Goal: Task Accomplishment & Management: Use online tool/utility

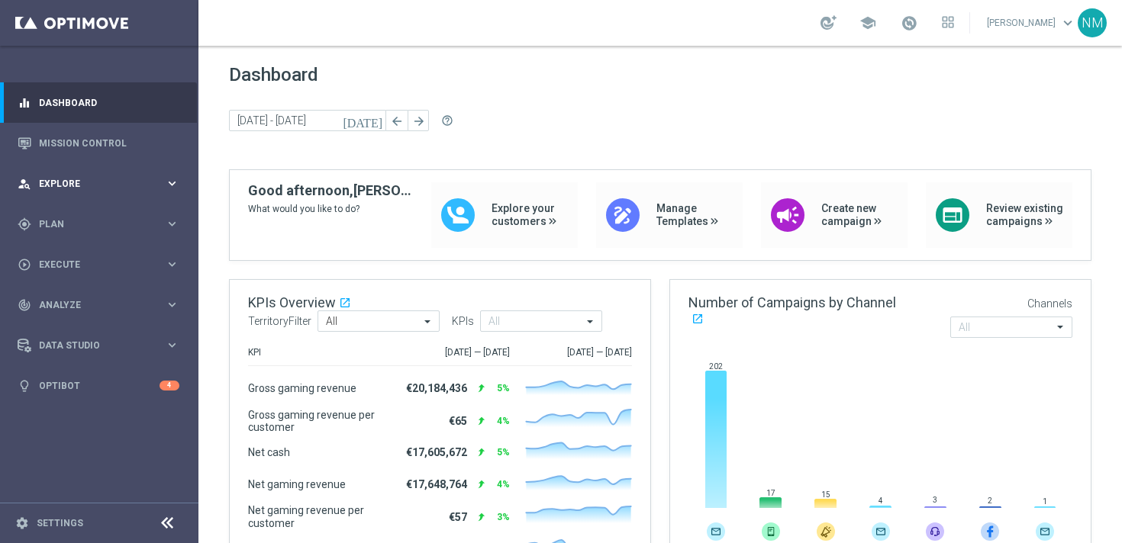
click at [90, 189] on div "person_search Explore" at bounding box center [91, 184] width 147 height 14
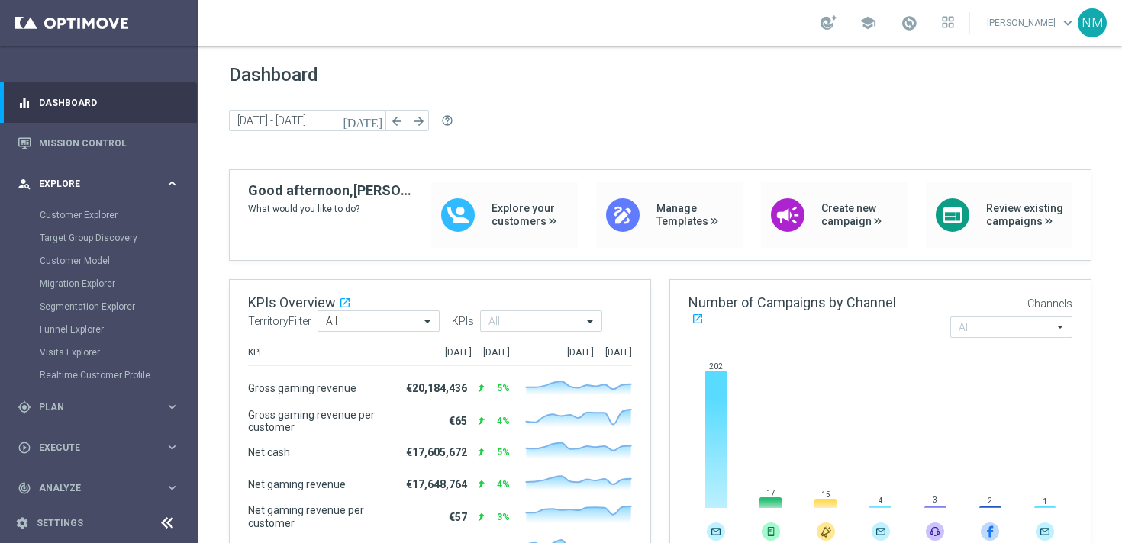
click at [88, 182] on span "Explore" at bounding box center [102, 183] width 126 height 9
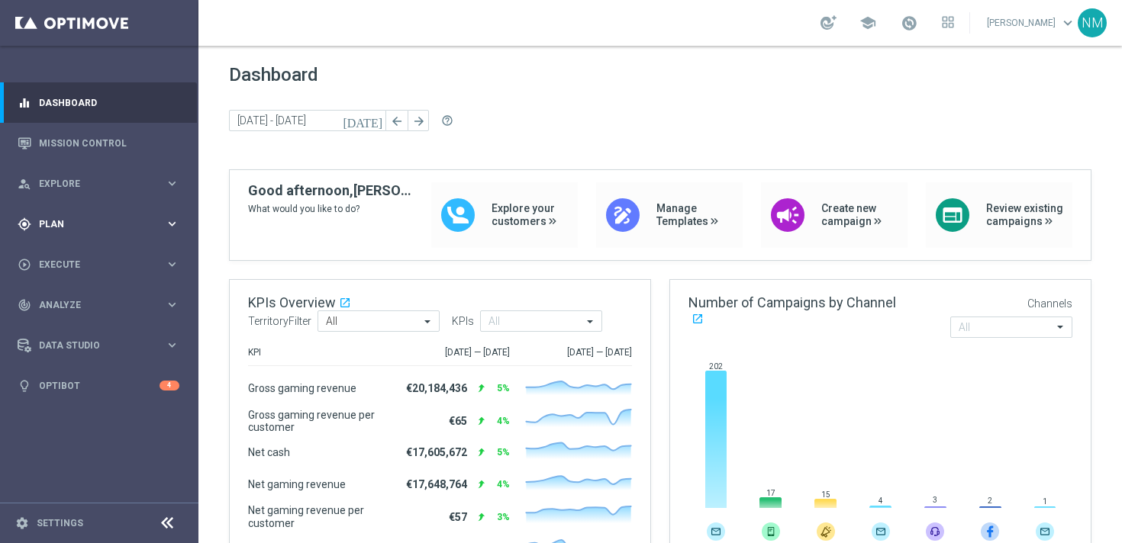
click at [69, 218] on div "gps_fixed Plan" at bounding box center [91, 225] width 147 height 14
click at [63, 300] on span "Templates" at bounding box center [94, 301] width 109 height 9
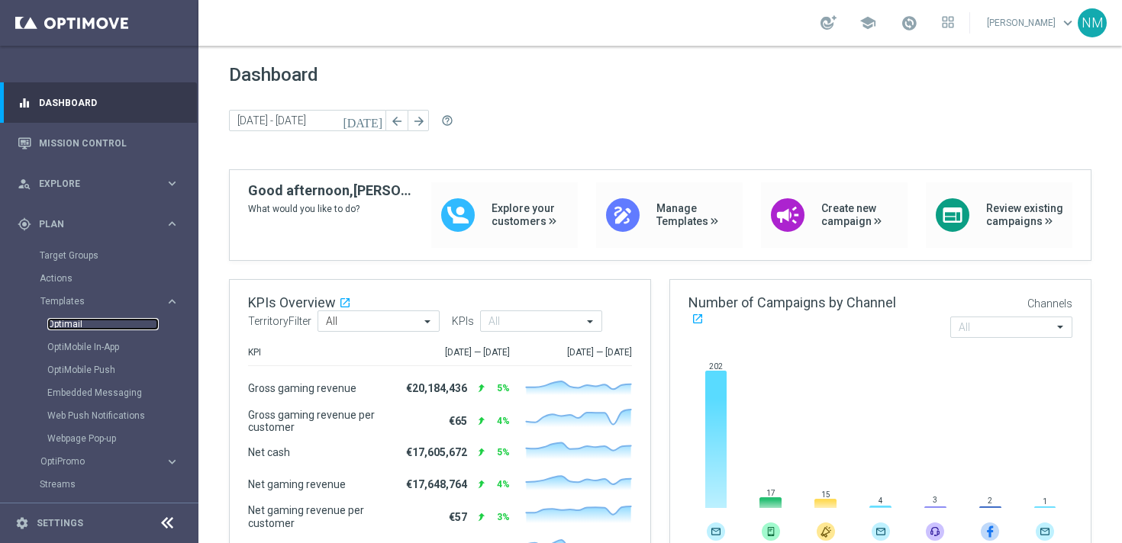
click at [73, 325] on link "Optimail" at bounding box center [102, 324] width 111 height 12
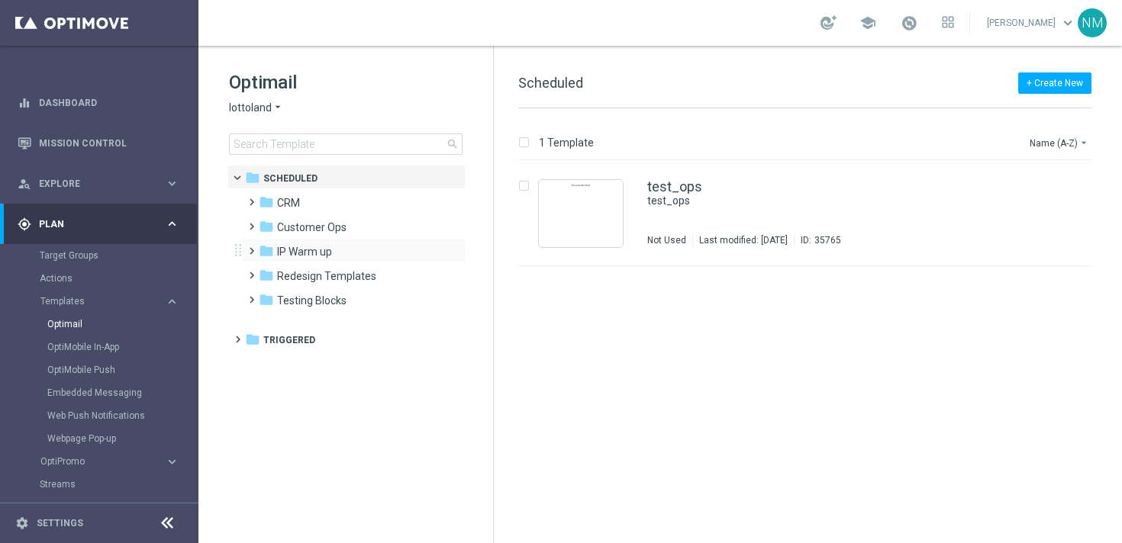
click at [249, 247] on span at bounding box center [248, 244] width 7 height 6
click at [251, 223] on span at bounding box center [248, 220] width 7 height 6
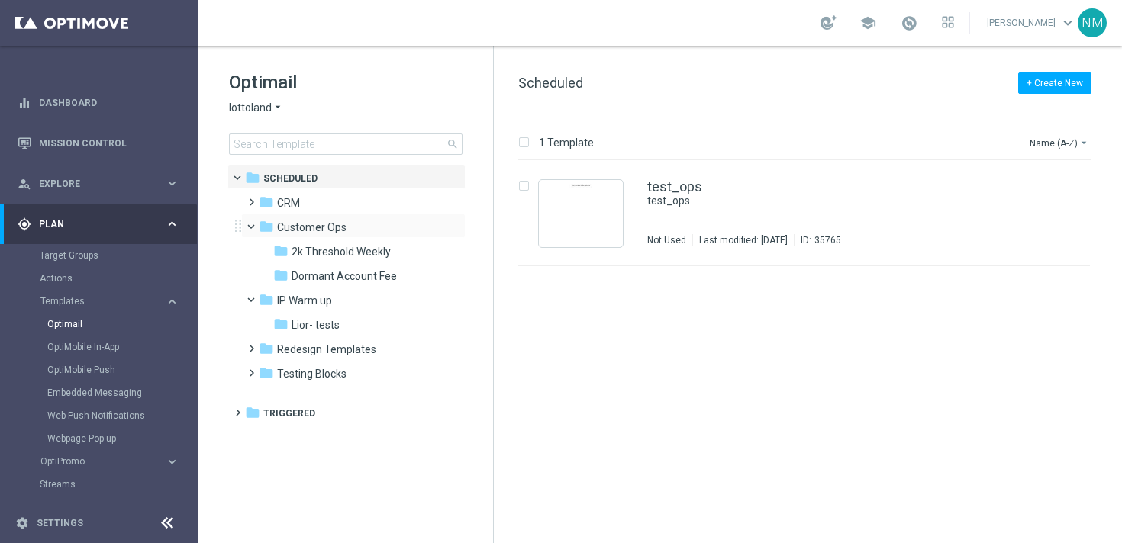
click at [255, 227] on span at bounding box center [258, 223] width 6 height 7
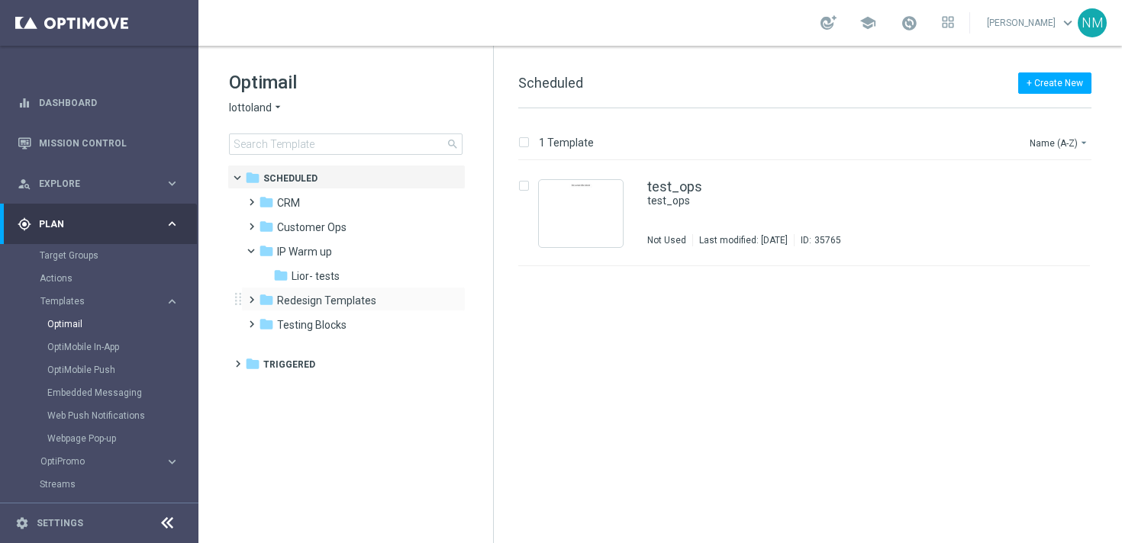
click at [249, 296] on span at bounding box center [248, 293] width 7 height 6
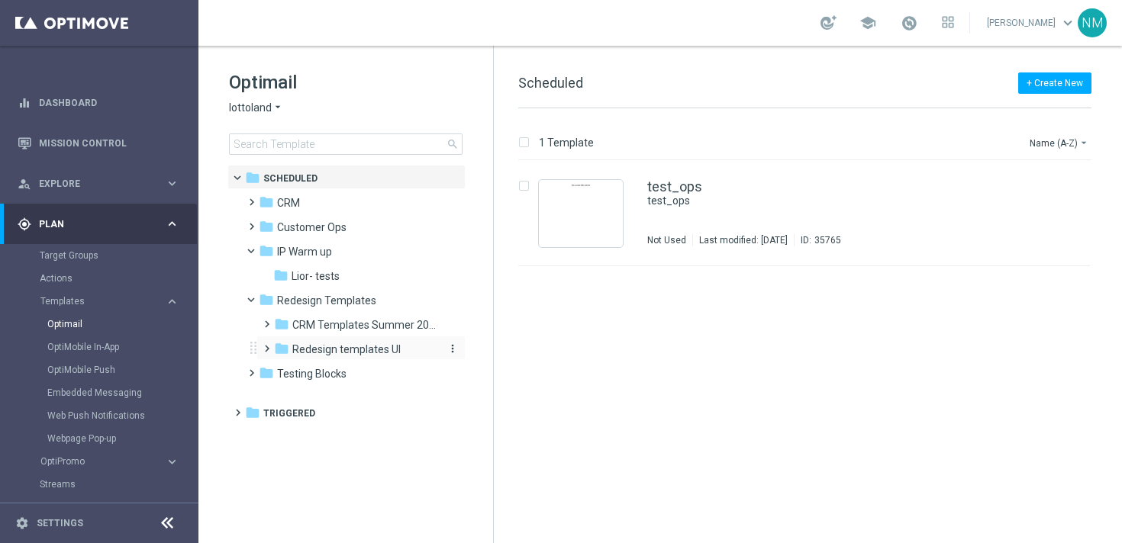
click at [318, 346] on span "Redesign templates UI" at bounding box center [346, 350] width 108 height 14
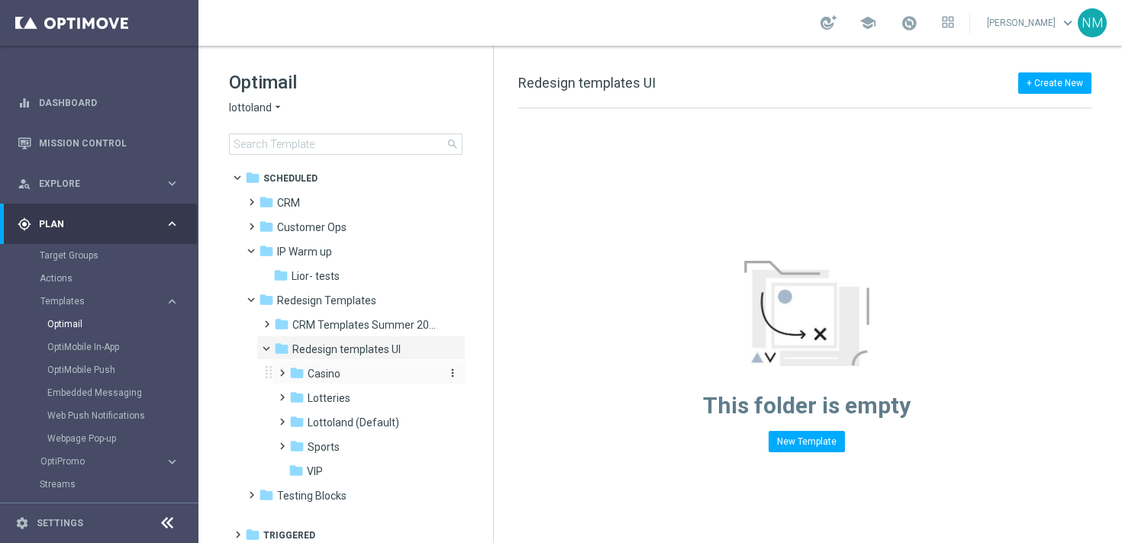
click at [325, 375] on span "Casino" at bounding box center [324, 374] width 33 height 14
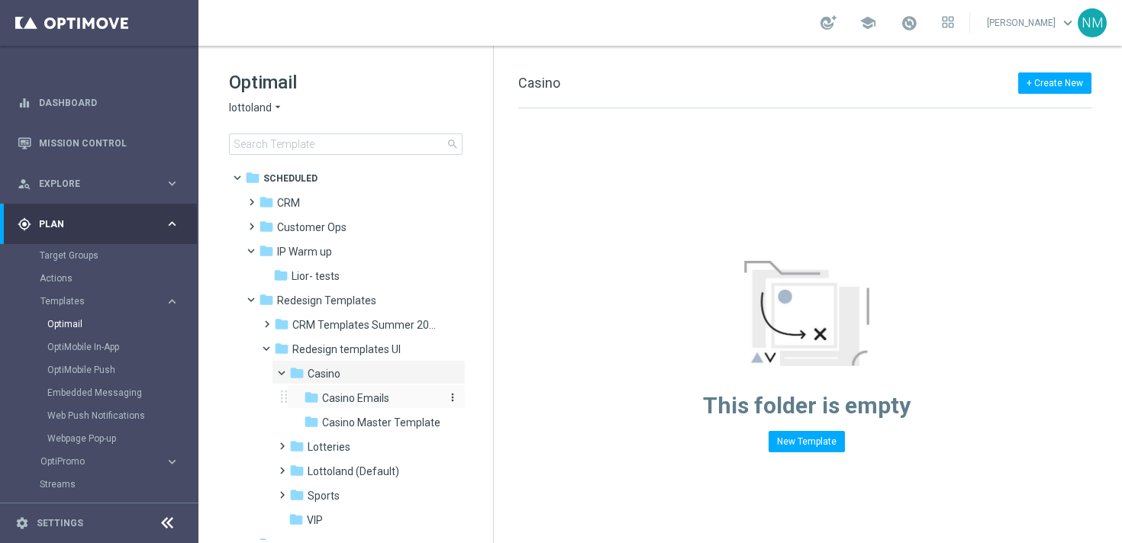
click at [335, 392] on span "Casino Emails" at bounding box center [355, 399] width 67 height 14
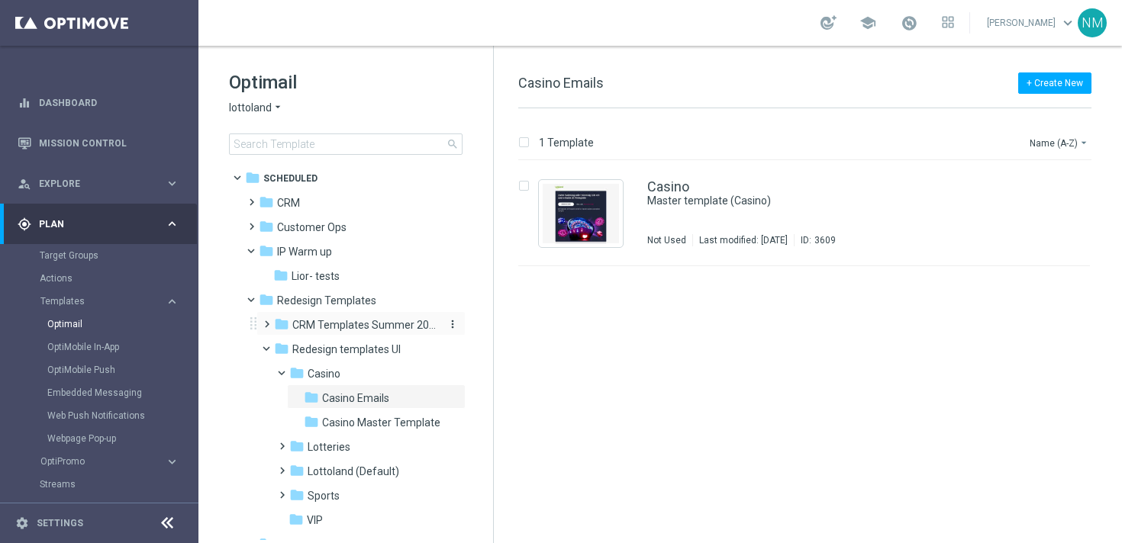
click at [340, 324] on span "CRM Templates Summer 2025" at bounding box center [364, 325] width 144 height 14
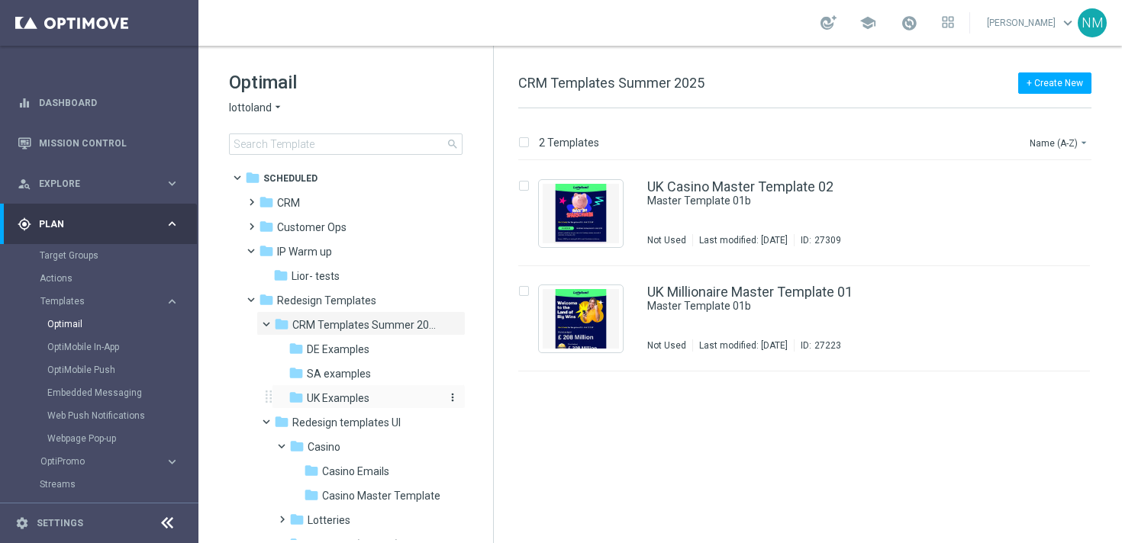
click at [339, 395] on span "UK Examples" at bounding box center [338, 399] width 63 height 14
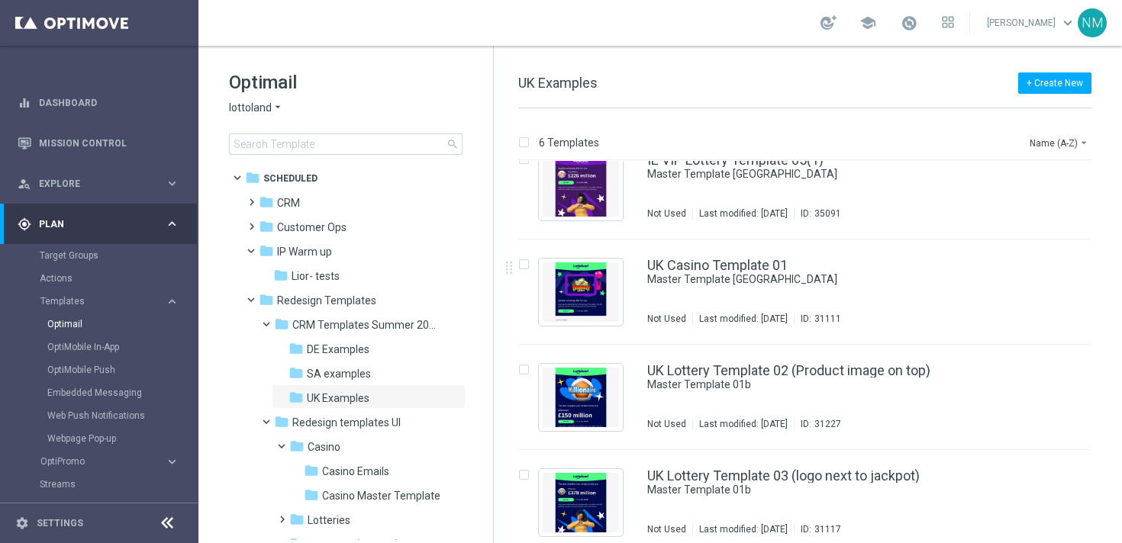
scroll to position [250, 0]
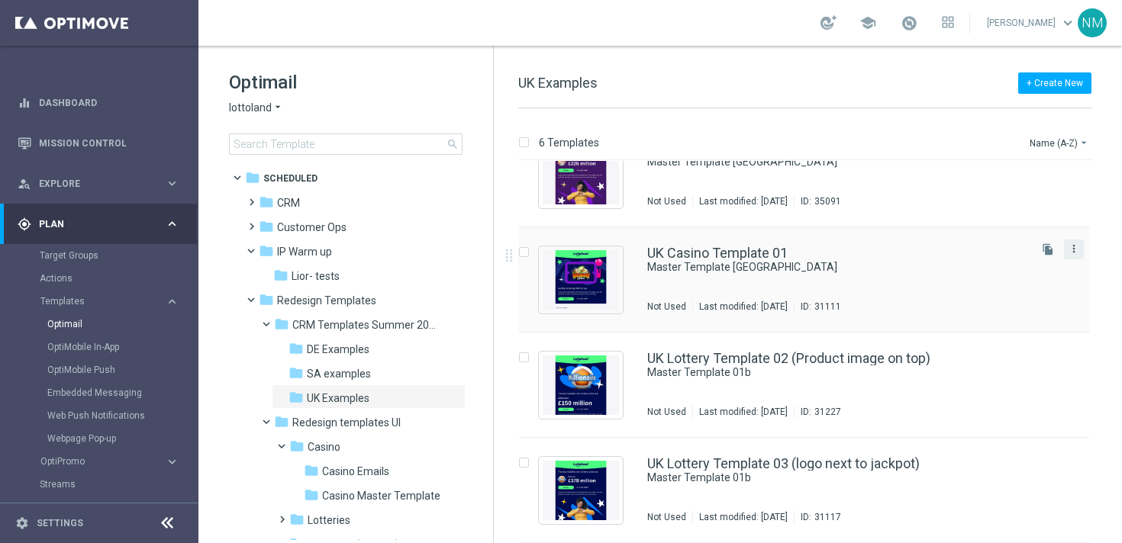
click at [1072, 250] on icon "more_vert" at bounding box center [1074, 249] width 12 height 12
click at [1016, 292] on div "Copy To" at bounding box center [1010, 287] width 92 height 11
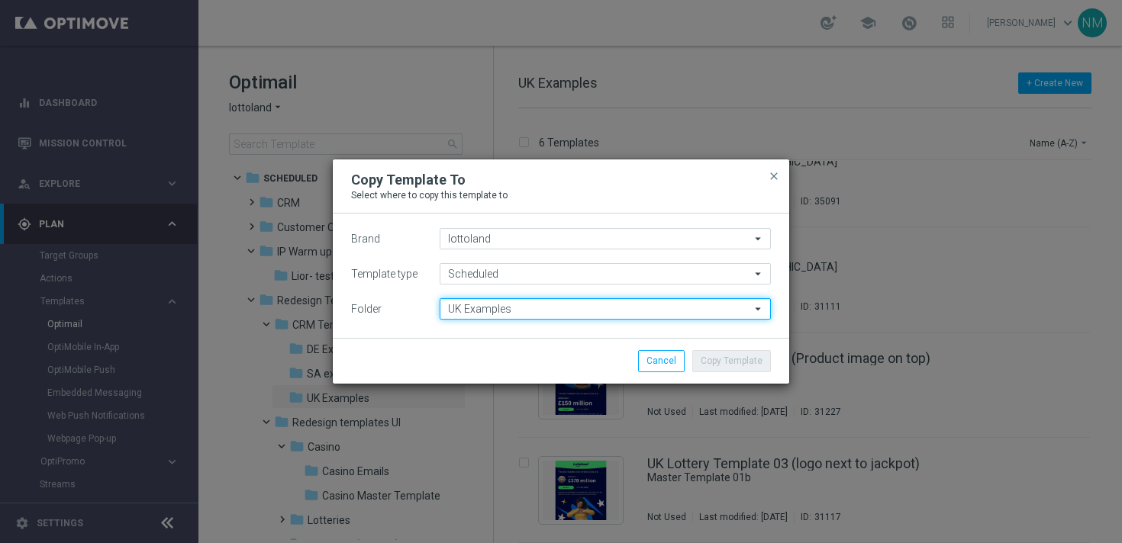
click at [507, 308] on input "UK Examples" at bounding box center [605, 308] width 331 height 21
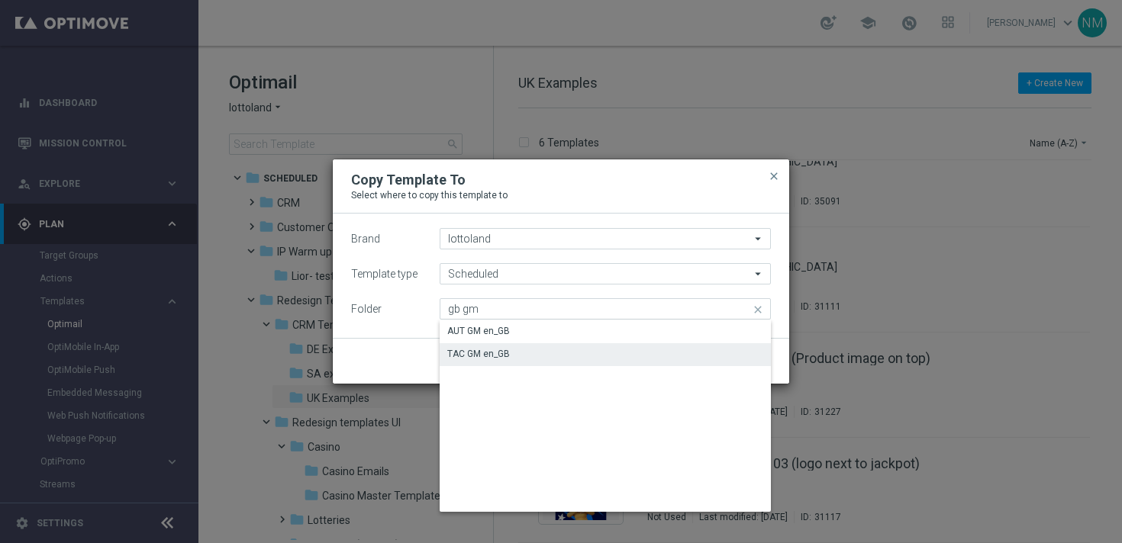
click at [500, 350] on div "TAC GM en_GB" at bounding box center [478, 354] width 63 height 14
type input "TAC GM en_GB"
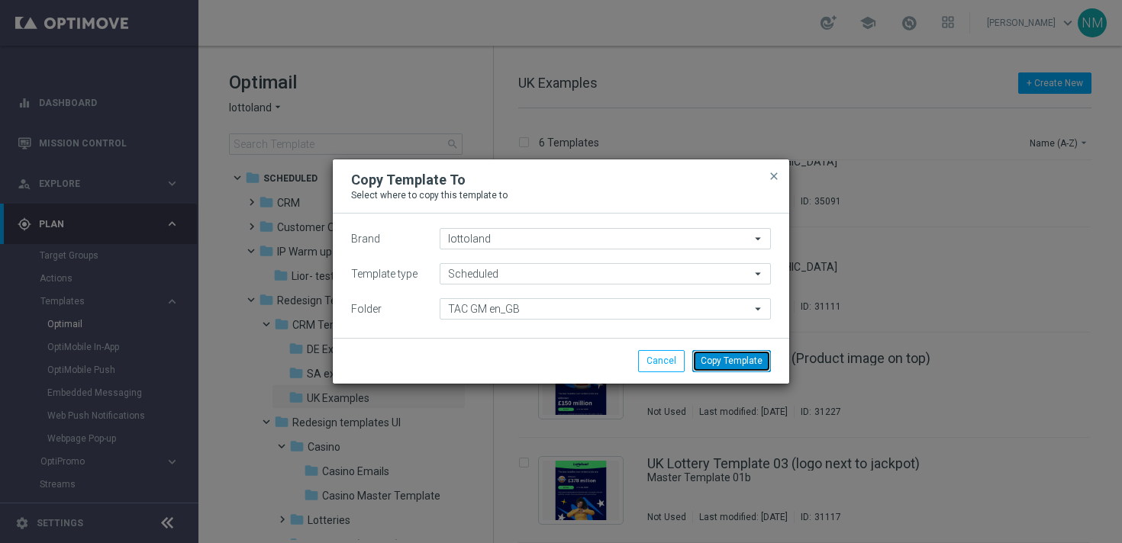
click at [721, 356] on button "Copy Template" at bounding box center [731, 360] width 79 height 21
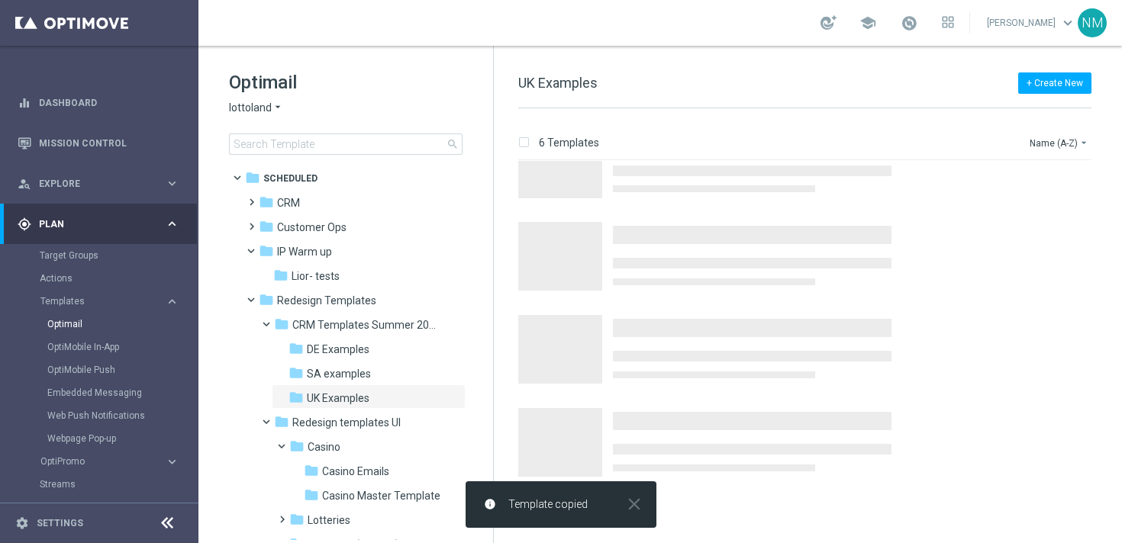
scroll to position [0, 0]
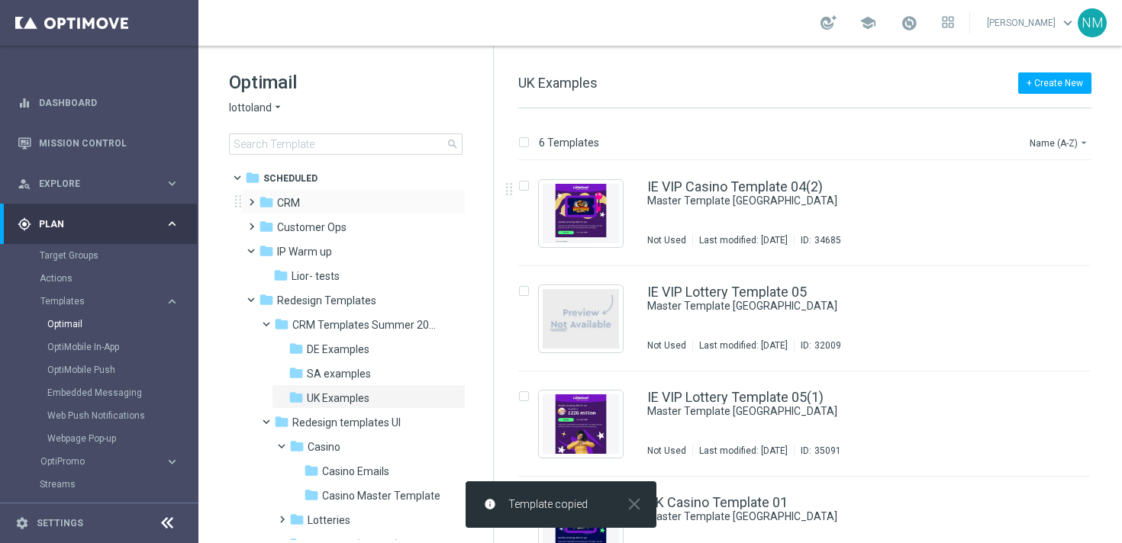
click at [250, 198] on span at bounding box center [248, 195] width 7 height 6
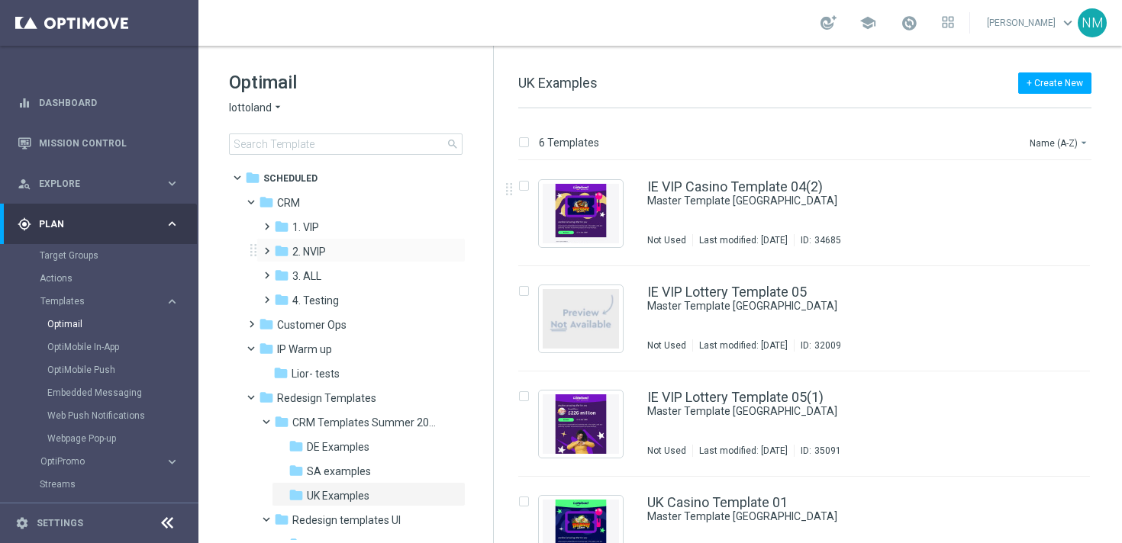
click at [267, 247] on span at bounding box center [263, 244] width 7 height 6
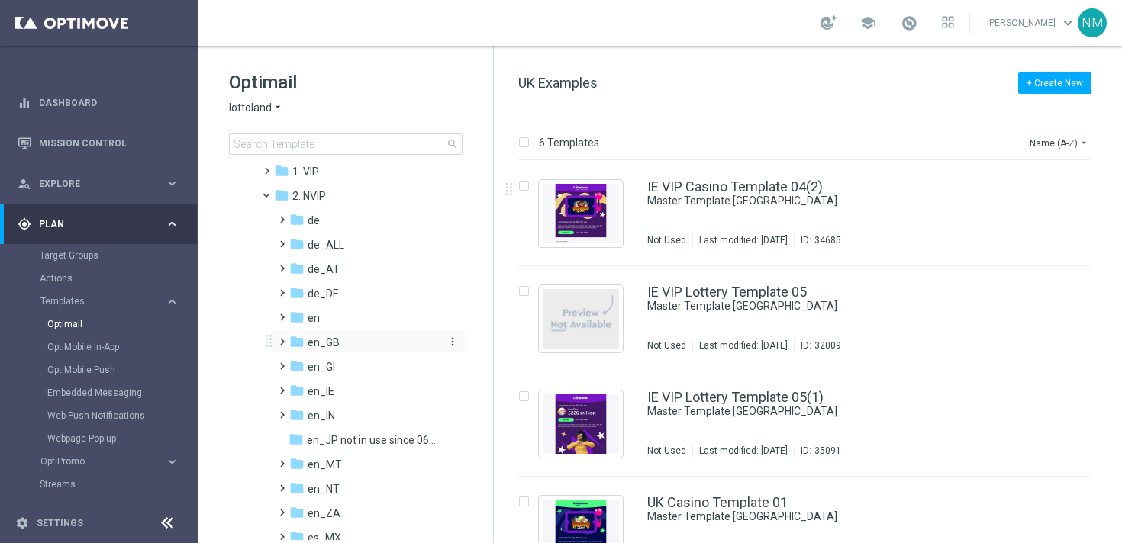
scroll to position [63, 0]
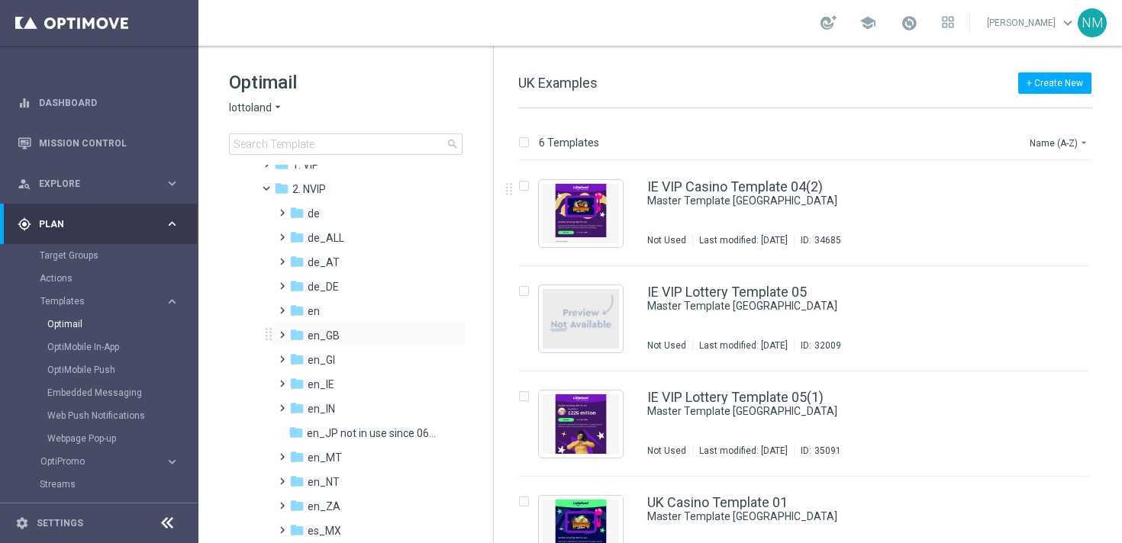
click at [282, 329] on span at bounding box center [279, 328] width 7 height 6
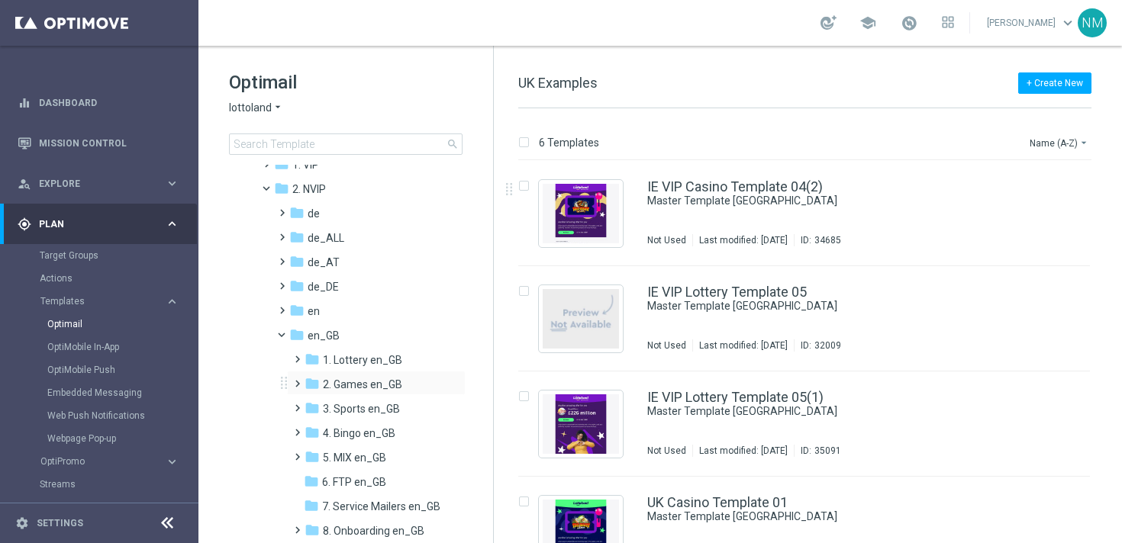
click at [298, 380] on span at bounding box center [294, 377] width 7 height 6
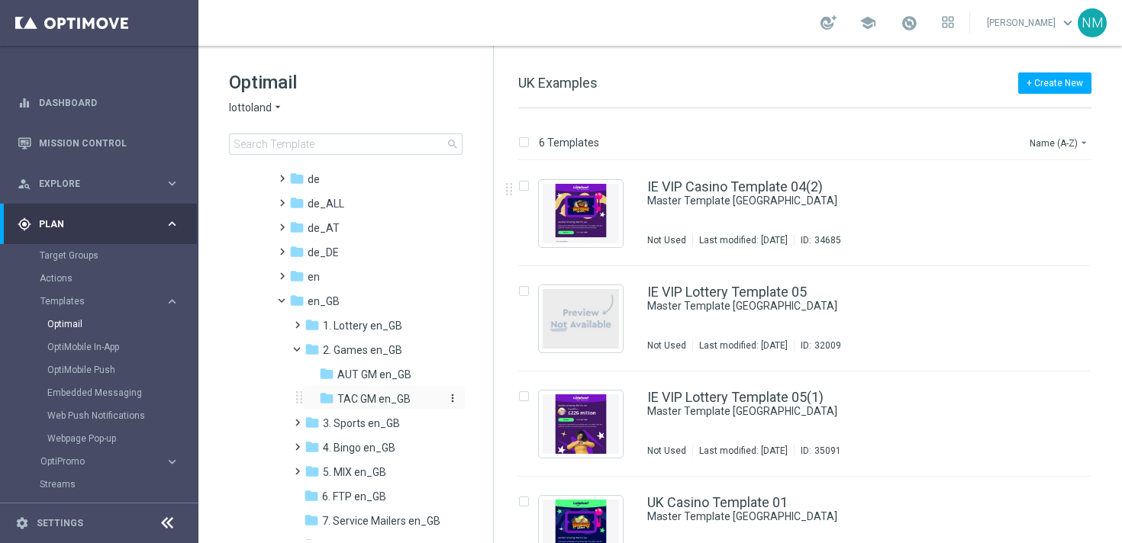
click at [357, 402] on span "TAC GM en_GB" at bounding box center [373, 399] width 73 height 14
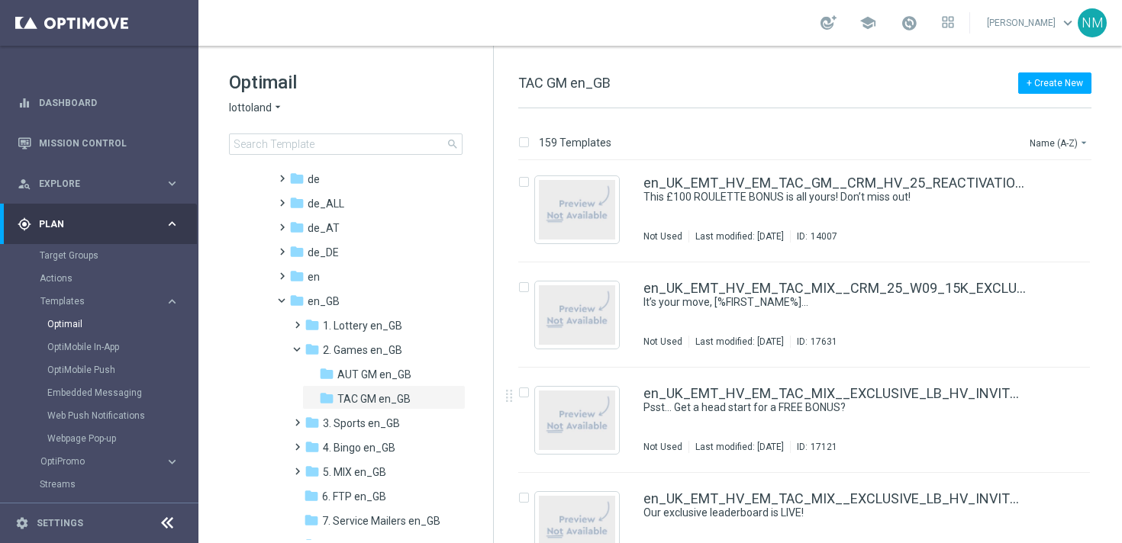
scroll to position [16366, 0]
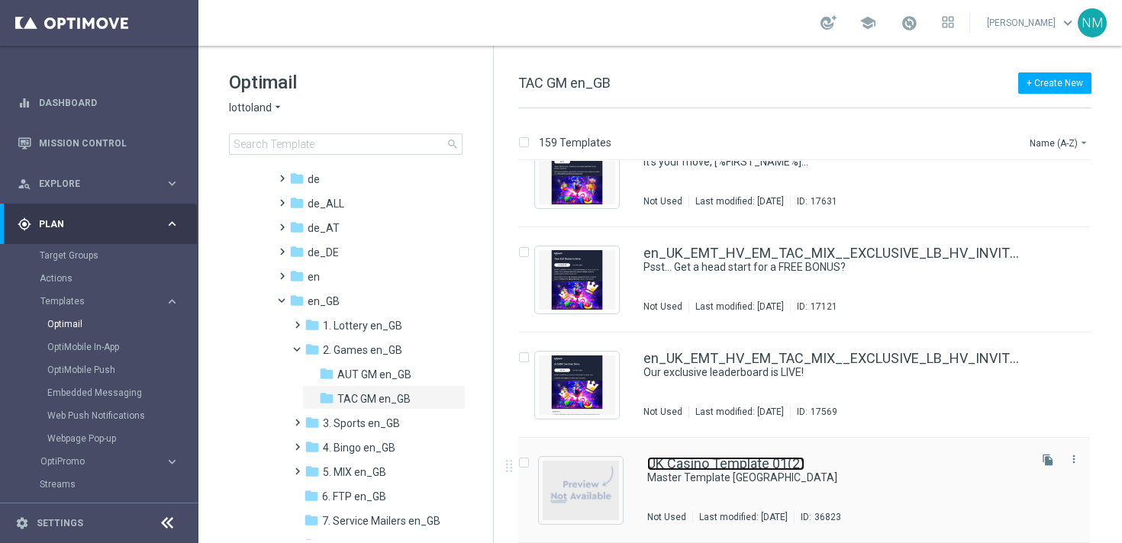
click at [723, 467] on link "UK Casino Template 01(2)" at bounding box center [725, 464] width 157 height 14
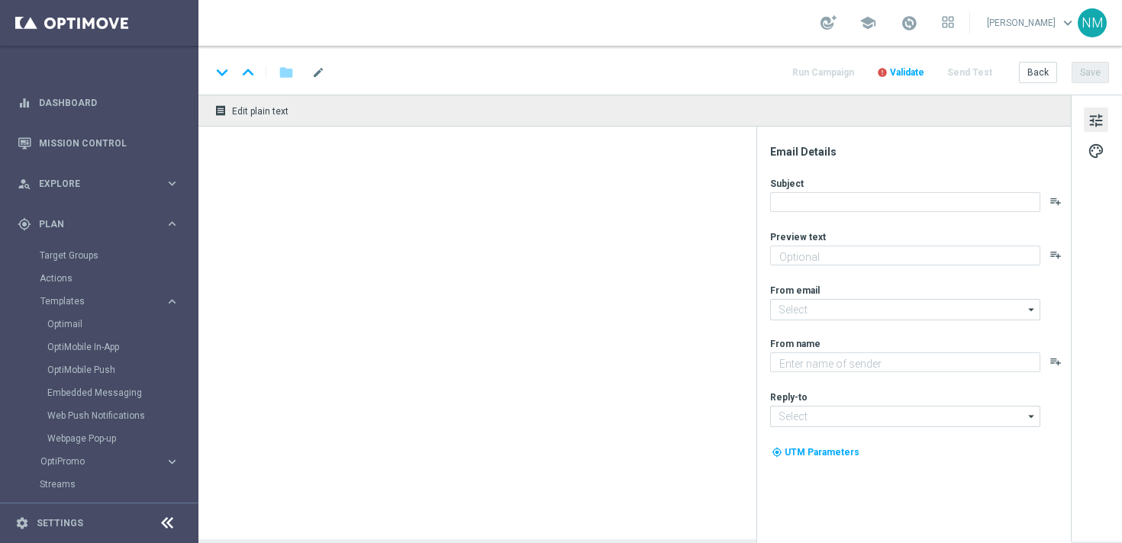
type textarea "preview text"
type textarea "Lottoland"
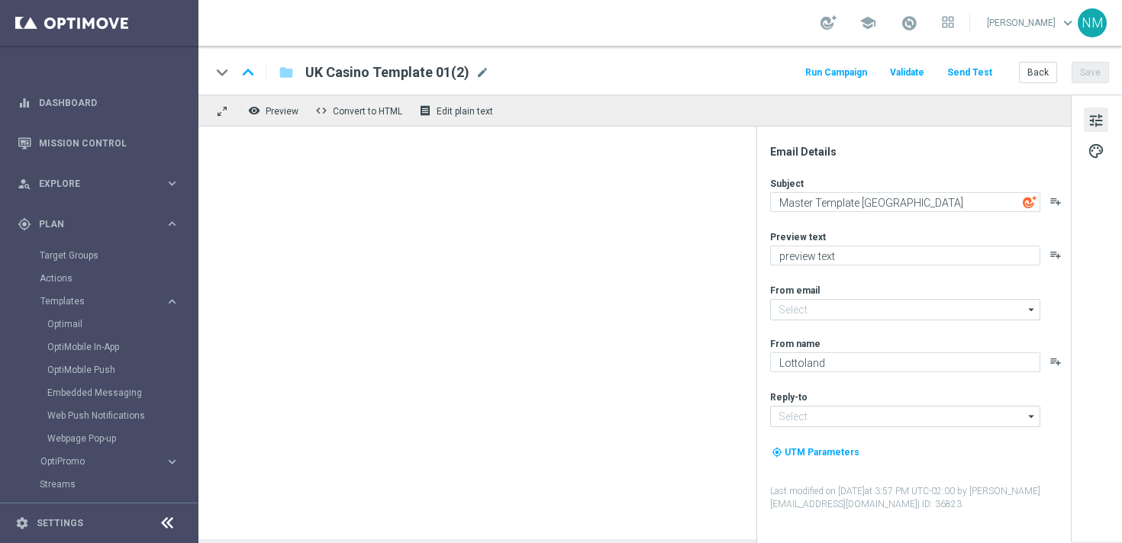
type input "[EMAIL_ADDRESS][DOMAIN_NAME]"
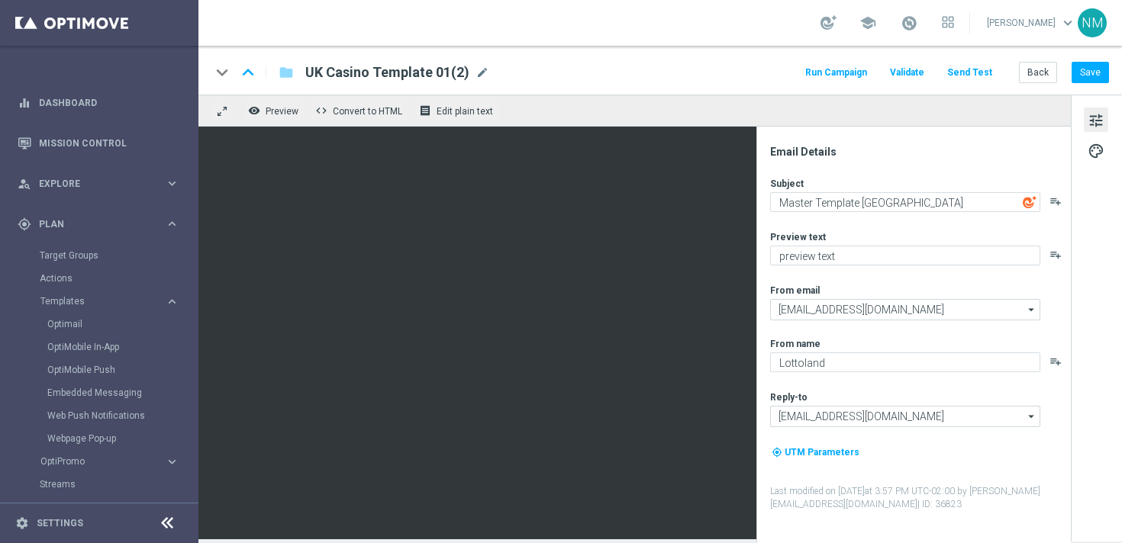
click at [454, 78] on span "UK Casino Template 01(2)" at bounding box center [387, 72] width 164 height 18
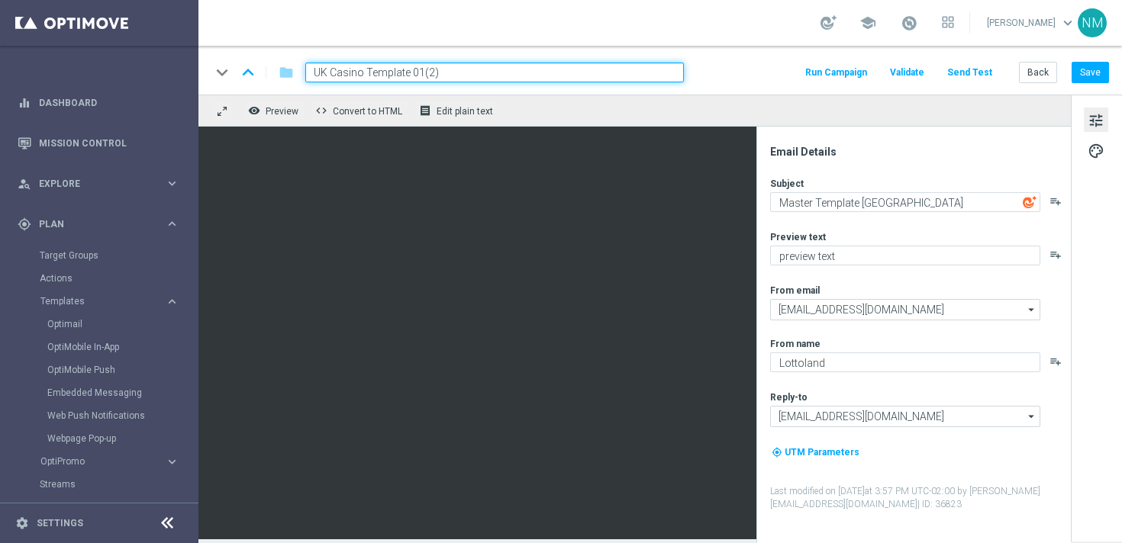
click at [436, 76] on input "UK Casino Template 01(2)" at bounding box center [494, 73] width 379 height 20
paste input "en_GB_EMT_NVIP_EM_TAC_GM__WK40_2025_GAMESREACT_ALICE_WONDER_TALE"
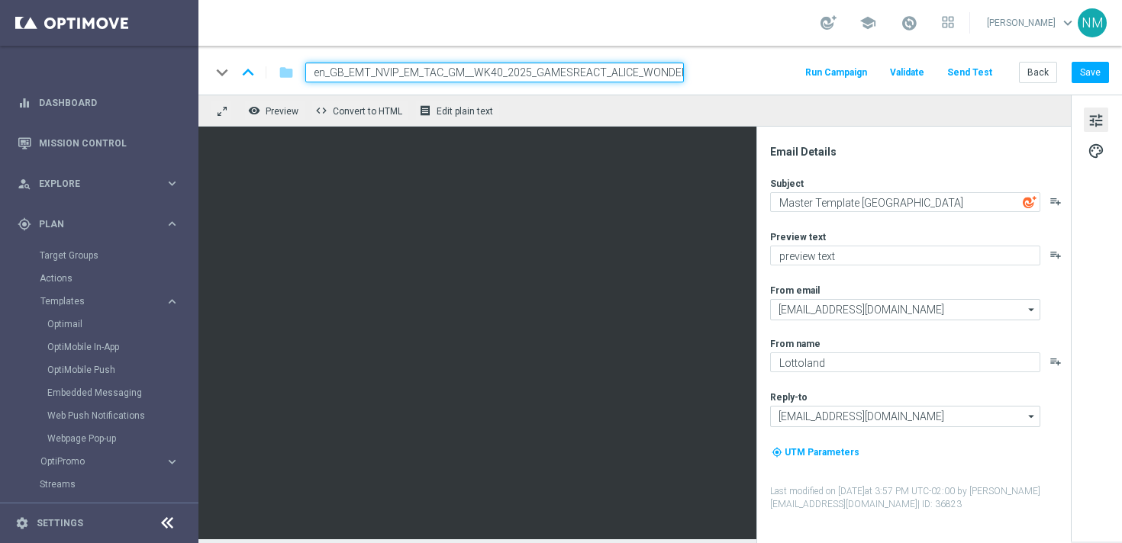
scroll to position [0, 29]
type input "en_GB_EMT_NVIP_EM_TAC_GM__WK40_2025_GAMESREACT_ALICE_WONDER_TALE"
click at [712, 83] on div "keyboard_arrow_down keyboard_arrow_up folder en_GB_EMT_NVIP_EM_TAC_GM__WK40_202…" at bounding box center [660, 70] width 924 height 49
click at [654, 79] on input "en_GB_EMT_NVIP_EM_TAC_GM__WK40_2025_GAMESREACT_ALICE_WONDER_TALE" at bounding box center [494, 73] width 379 height 20
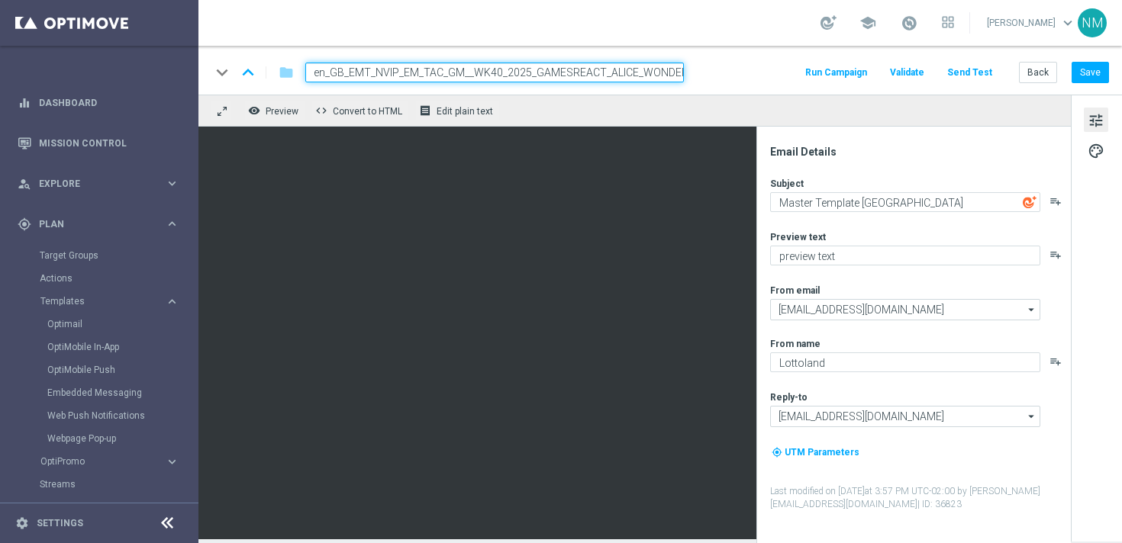
click at [748, 77] on div "keyboard_arrow_down keyboard_arrow_up folder en_GB_EMT_NVIP_EM_TAC_GM__WK40_202…" at bounding box center [660, 73] width 898 height 20
click at [659, 79] on input "en_GB_EMT_NVIP_EM_TAC_GM__WK40_2025_GAMESREACT_ALICE_WONDER_TALE" at bounding box center [494, 73] width 379 height 20
click at [653, 51] on div "keyboard_arrow_down keyboard_arrow_up folder en_GB_EMT_NVIP_EM_TAC_GM__WK40_202…" at bounding box center [660, 70] width 924 height 49
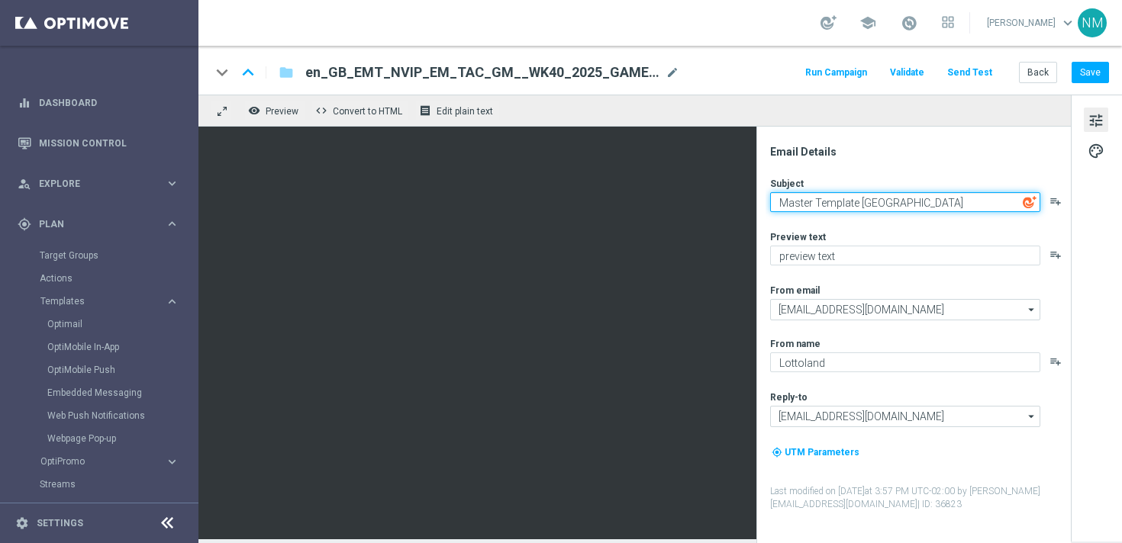
click at [822, 203] on textarea "Master Template [GEOGRAPHIC_DATA]" at bounding box center [905, 202] width 270 height 20
type textarea "15 Free Spins 😍"
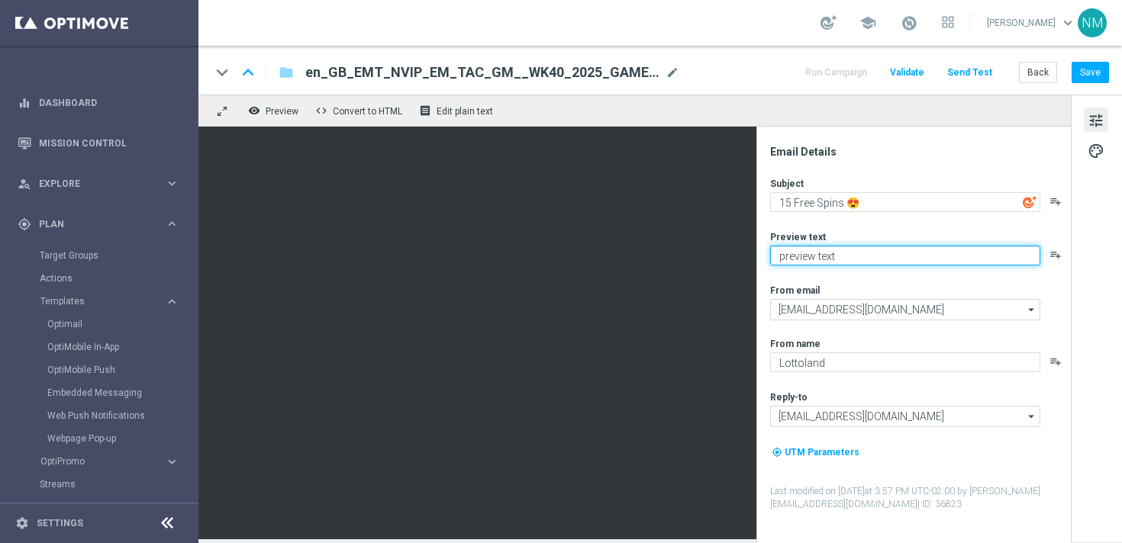
click at [814, 254] on textarea "preview text" at bounding box center [905, 256] width 270 height 20
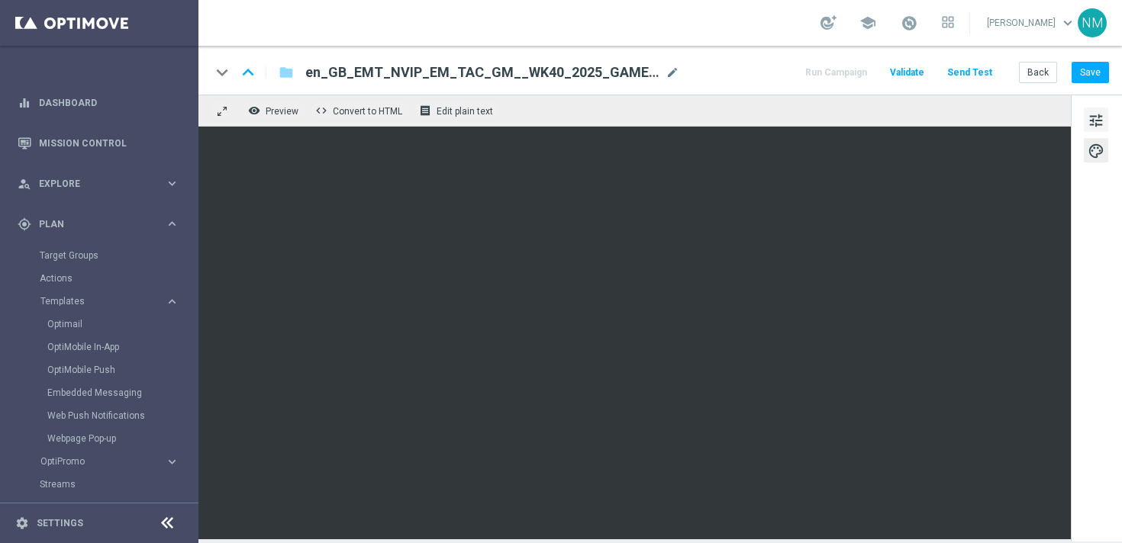
click at [1095, 111] on span "tune" at bounding box center [1096, 121] width 17 height 20
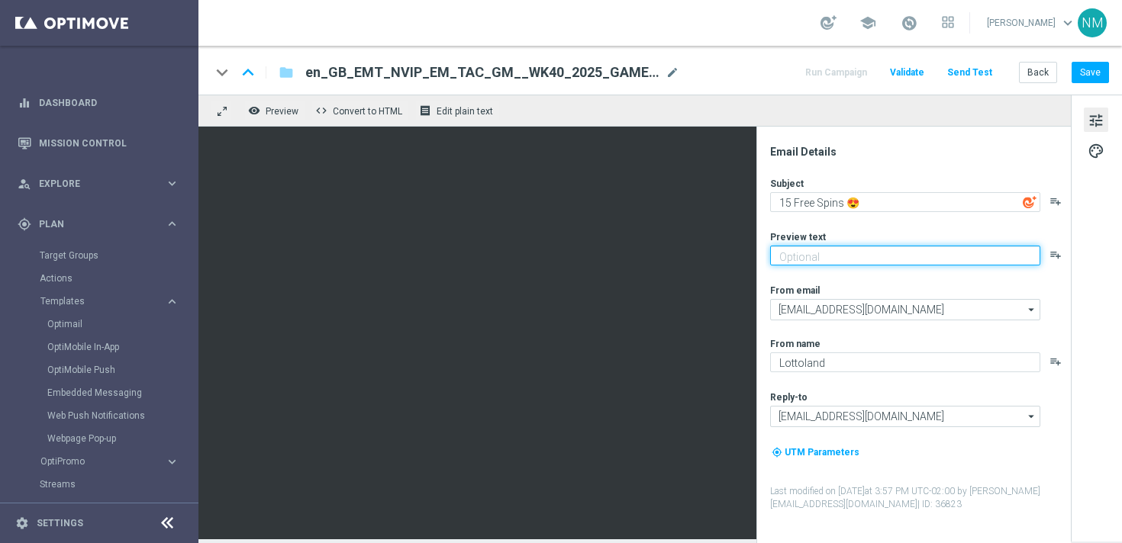
click at [816, 253] on textarea at bounding box center [905, 256] width 270 height 20
click at [856, 254] on textarea "Log in to unlock 🔓" at bounding box center [905, 256] width 270 height 20
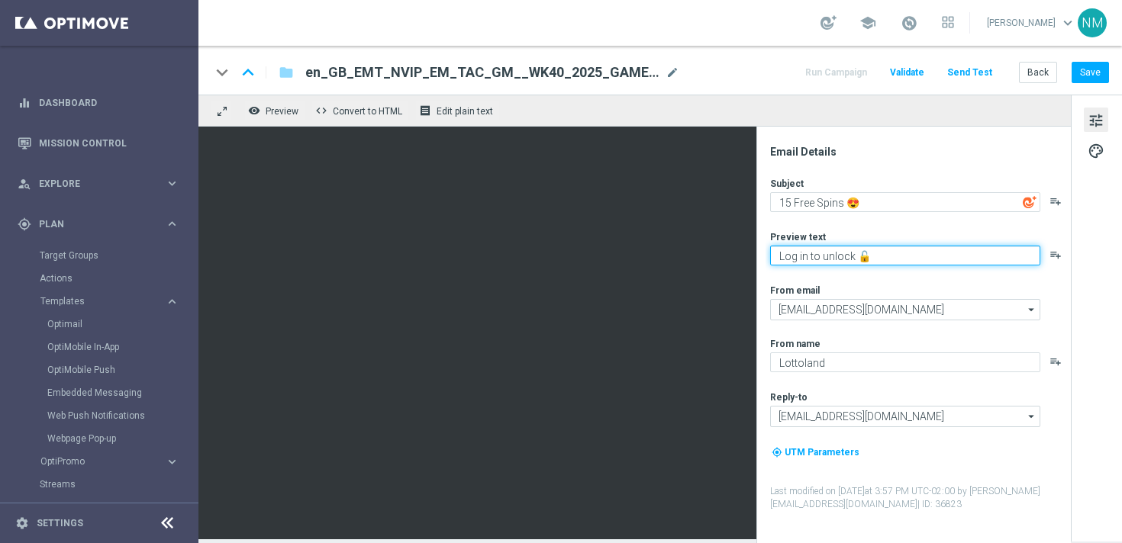
type textarea "Log in to unlock 🔓"
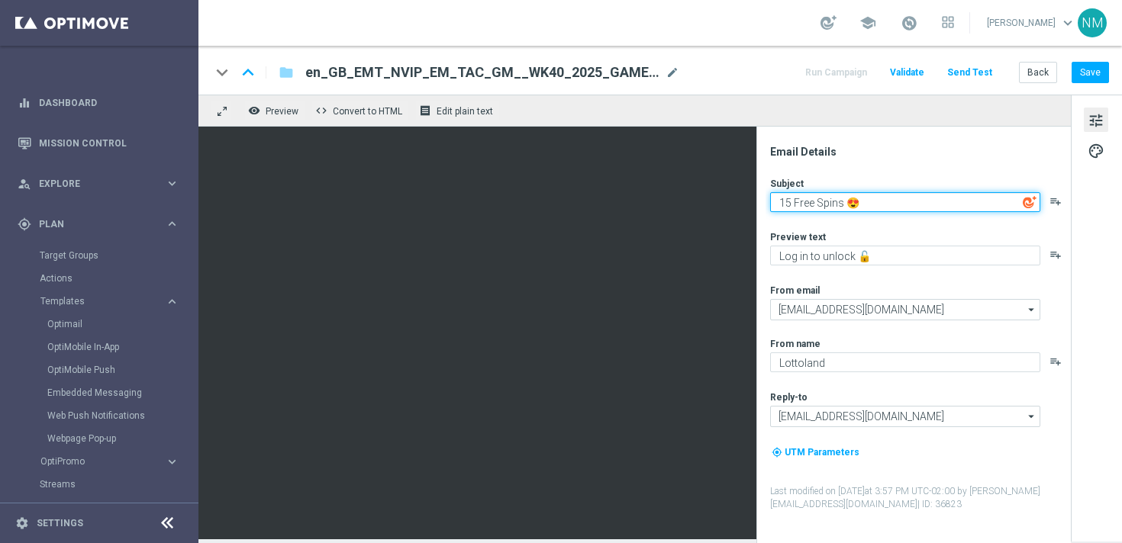
click at [819, 206] on textarea "15 Free Spins 😍" at bounding box center [905, 202] width 270 height 20
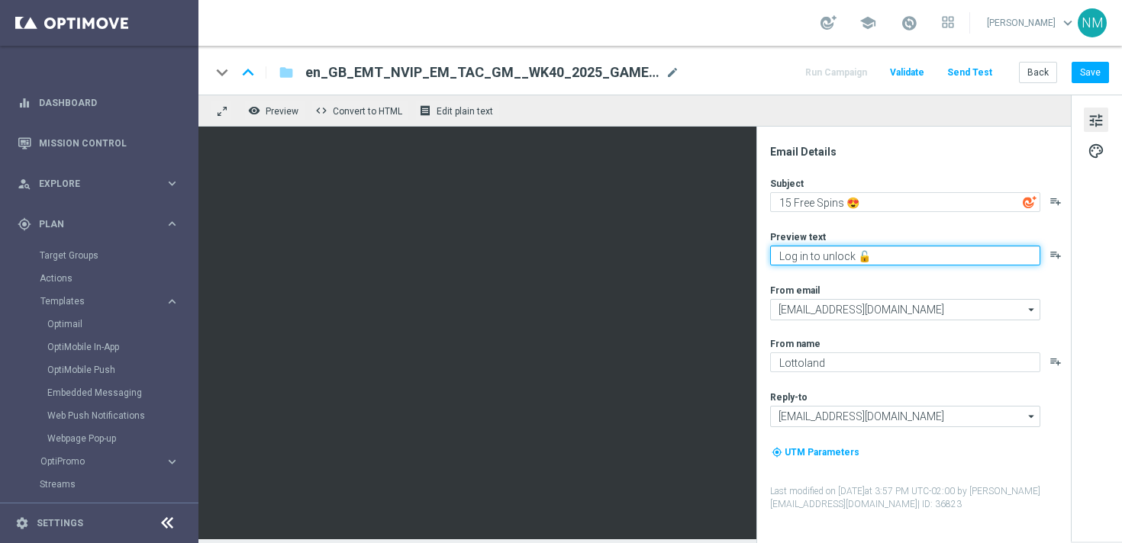
click at [825, 260] on textarea "Log in to unlock 🔓" at bounding box center [905, 256] width 270 height 20
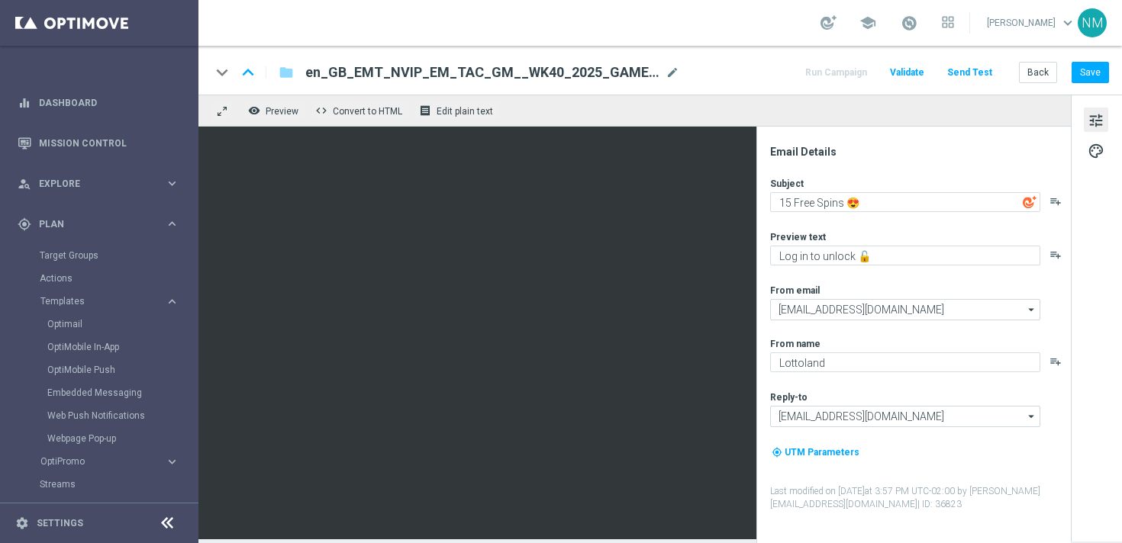
click at [961, 445] on div "my_location UTM Parameters" at bounding box center [919, 458] width 299 height 29
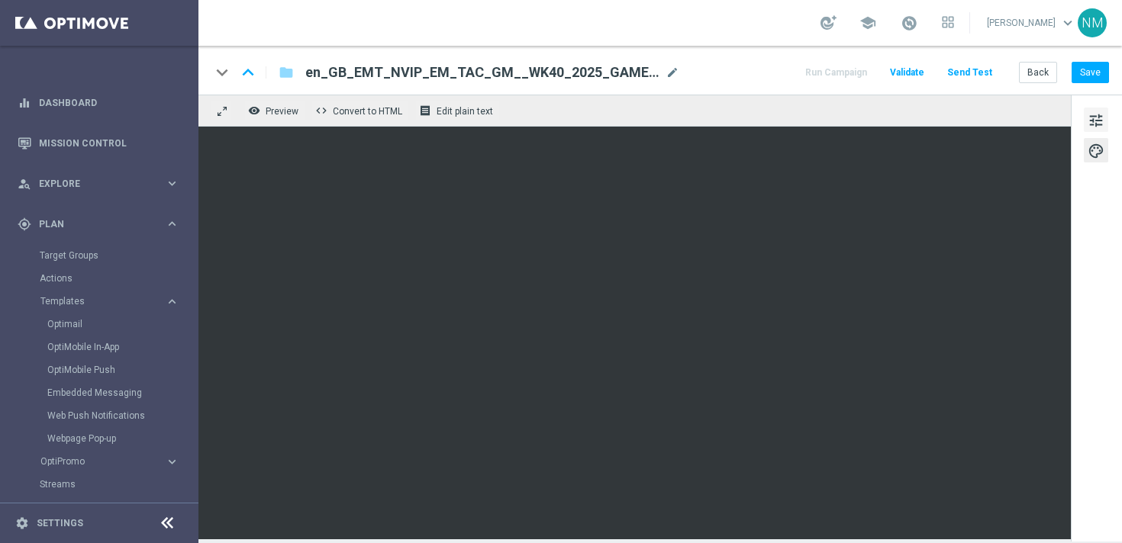
click at [1095, 119] on span "tune" at bounding box center [1096, 121] width 17 height 20
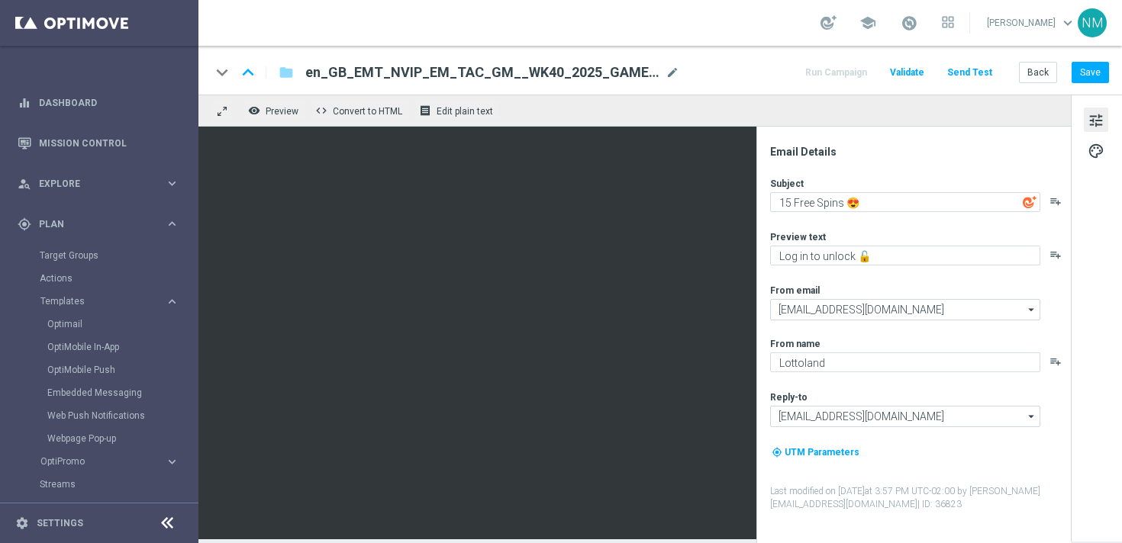
click at [924, 76] on span "Validate" at bounding box center [907, 72] width 34 height 11
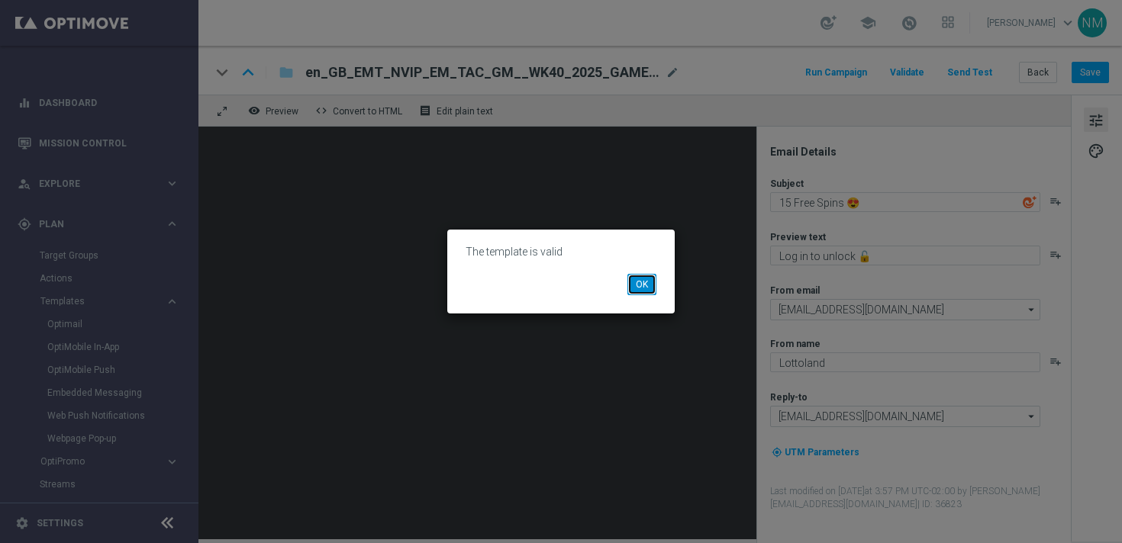
click at [634, 292] on button "OK" at bounding box center [641, 284] width 29 height 21
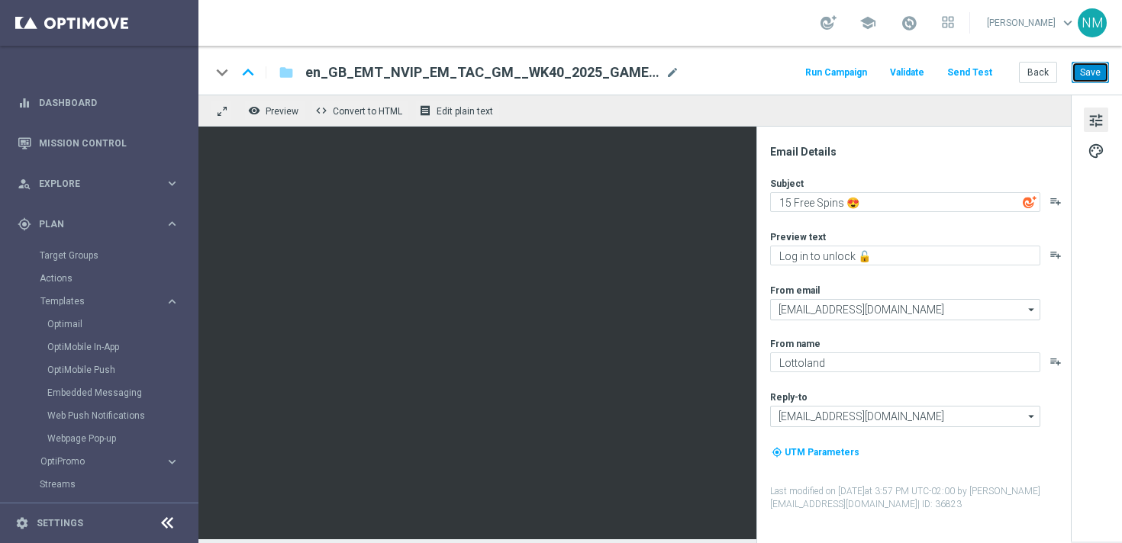
click at [1098, 74] on button "Save" at bounding box center [1090, 72] width 37 height 21
click at [456, 106] on span "Edit plain text" at bounding box center [465, 111] width 56 height 11
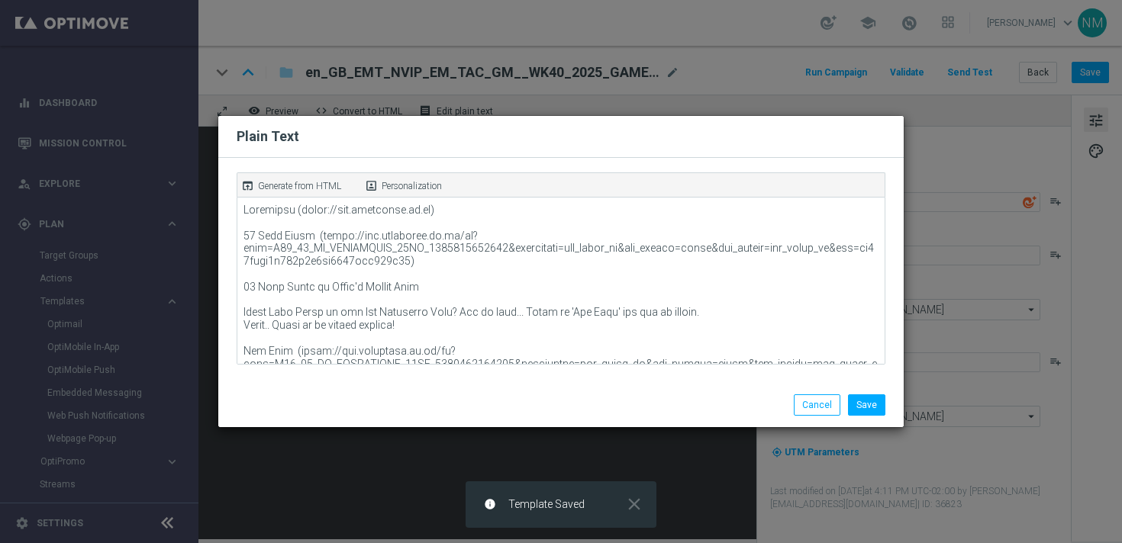
click at [314, 179] on p "Generate from HTML" at bounding box center [299, 186] width 83 height 14
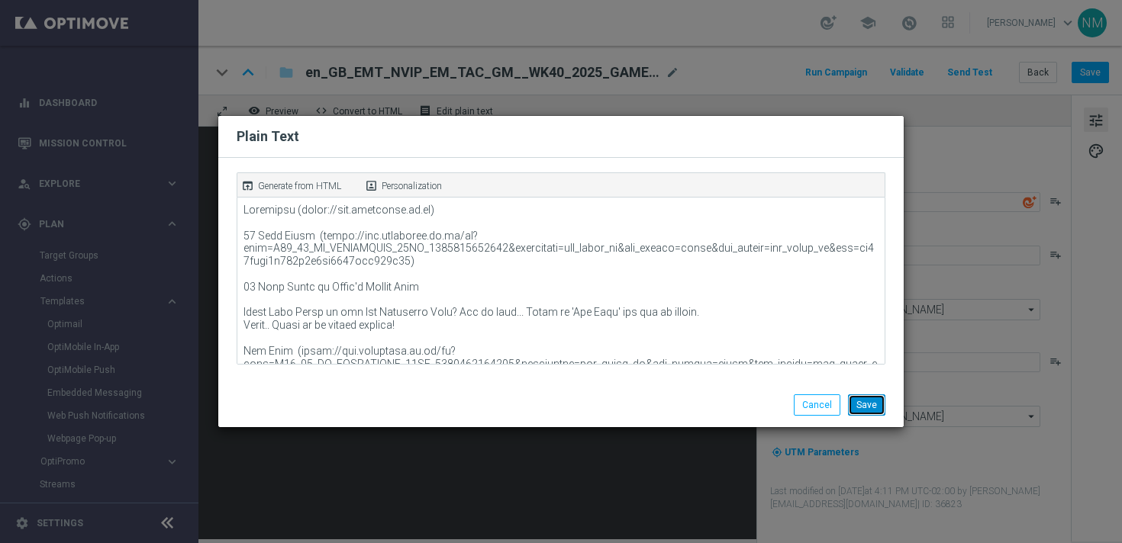
click at [859, 402] on button "Save" at bounding box center [866, 405] width 37 height 21
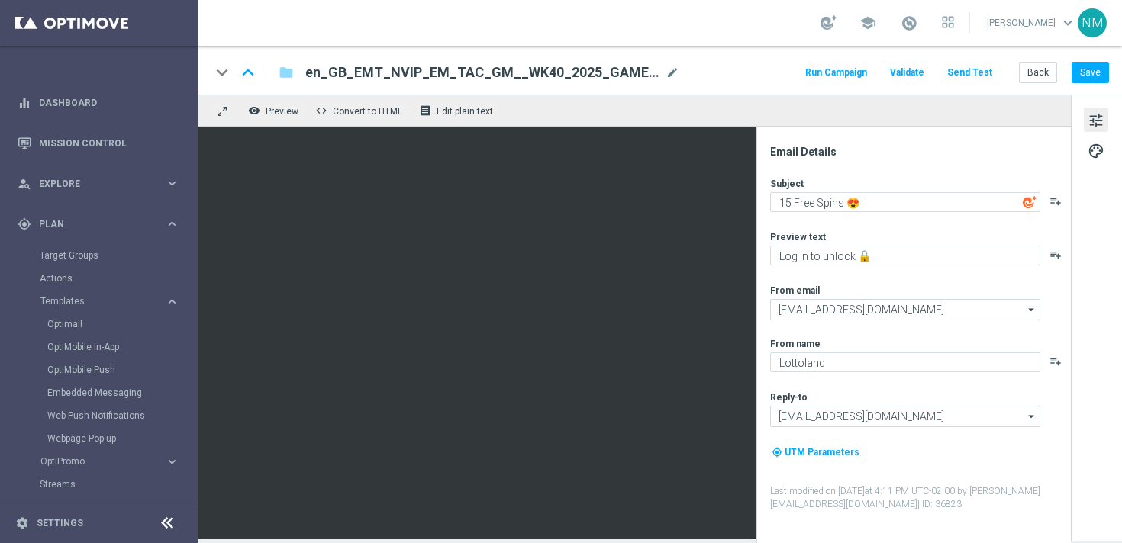
click at [976, 74] on button "Send Test" at bounding box center [970, 73] width 50 height 21
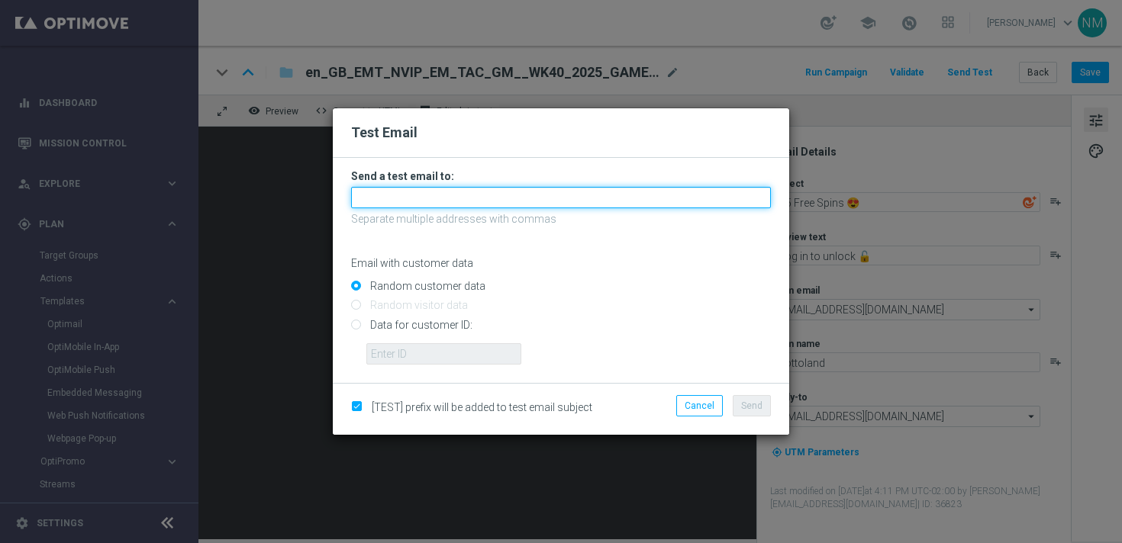
click at [476, 207] on input "text" at bounding box center [561, 197] width 420 height 21
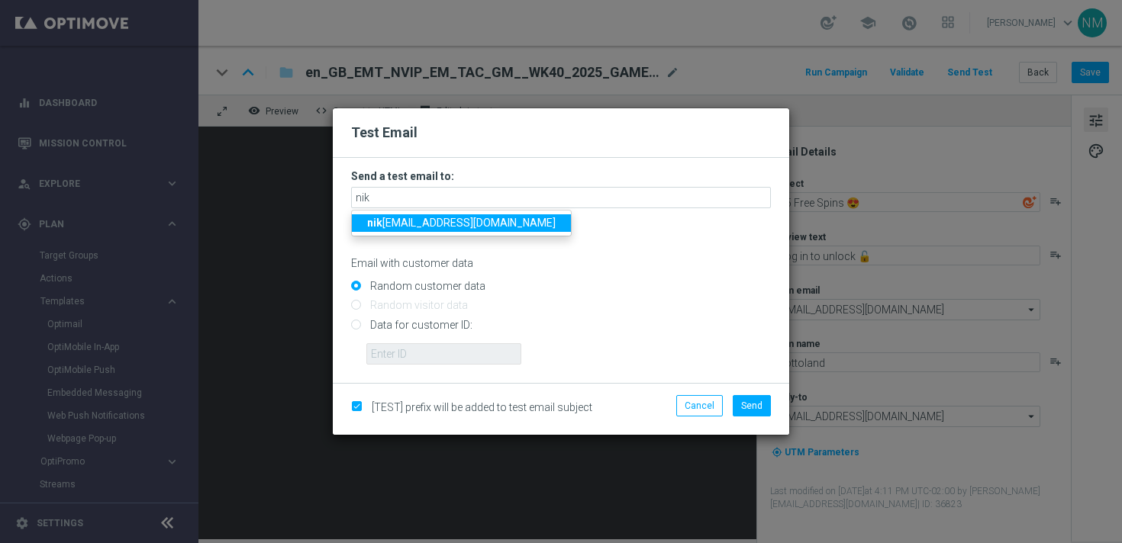
click at [460, 221] on span "[PERSON_NAME] [PERSON_NAME][EMAIL_ADDRESS][DOMAIN_NAME]" at bounding box center [461, 223] width 189 height 12
type input "[PERSON_NAME][EMAIL_ADDRESS][DOMAIN_NAME]"
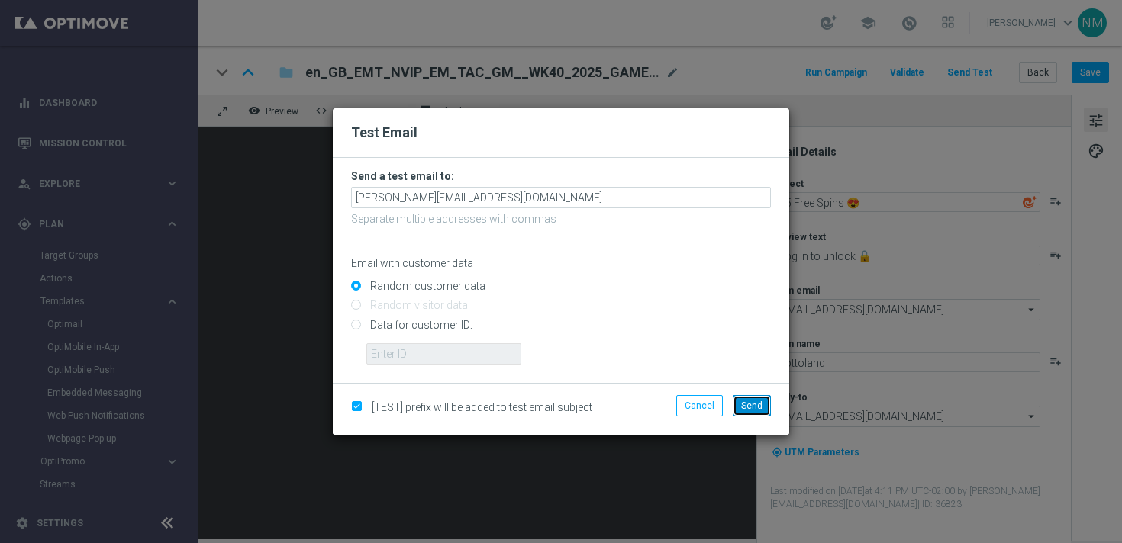
click at [763, 406] on button "Send" at bounding box center [752, 405] width 38 height 21
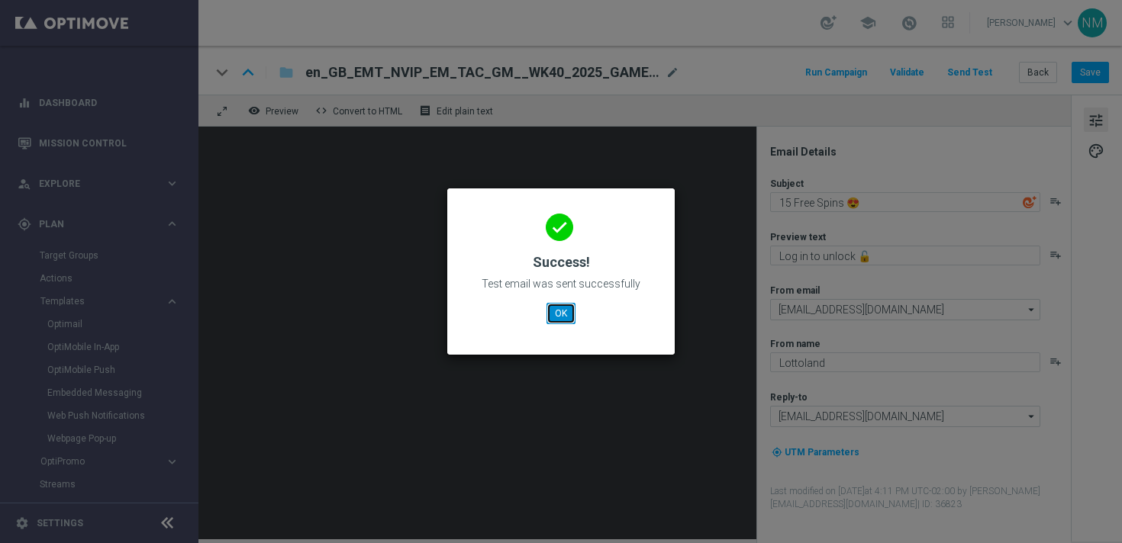
click at [560, 308] on button "OK" at bounding box center [561, 313] width 29 height 21
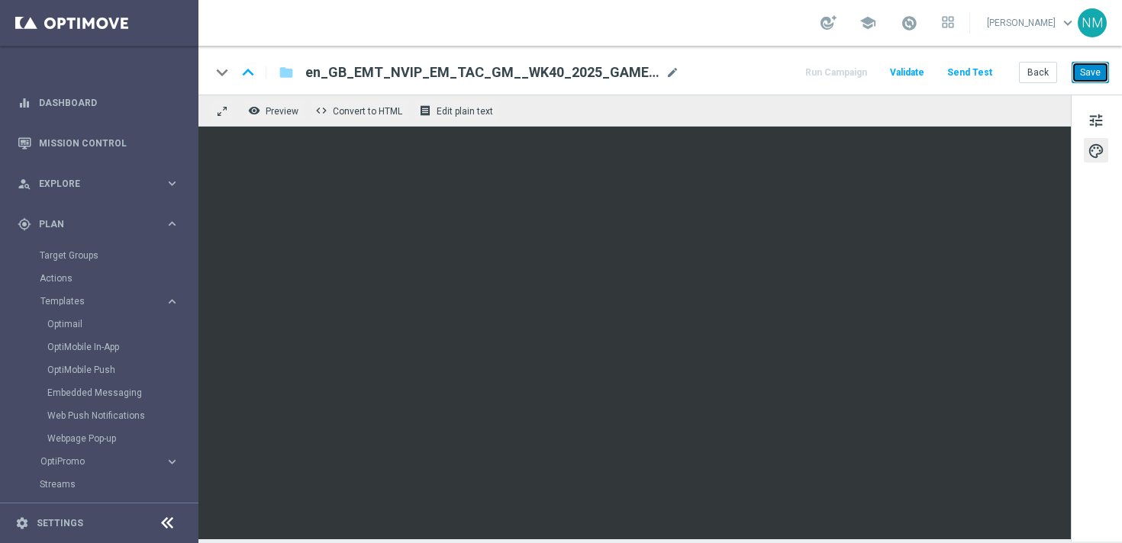
click at [1087, 75] on button "Save" at bounding box center [1090, 72] width 37 height 21
click at [976, 75] on button "Send Test" at bounding box center [970, 73] width 50 height 21
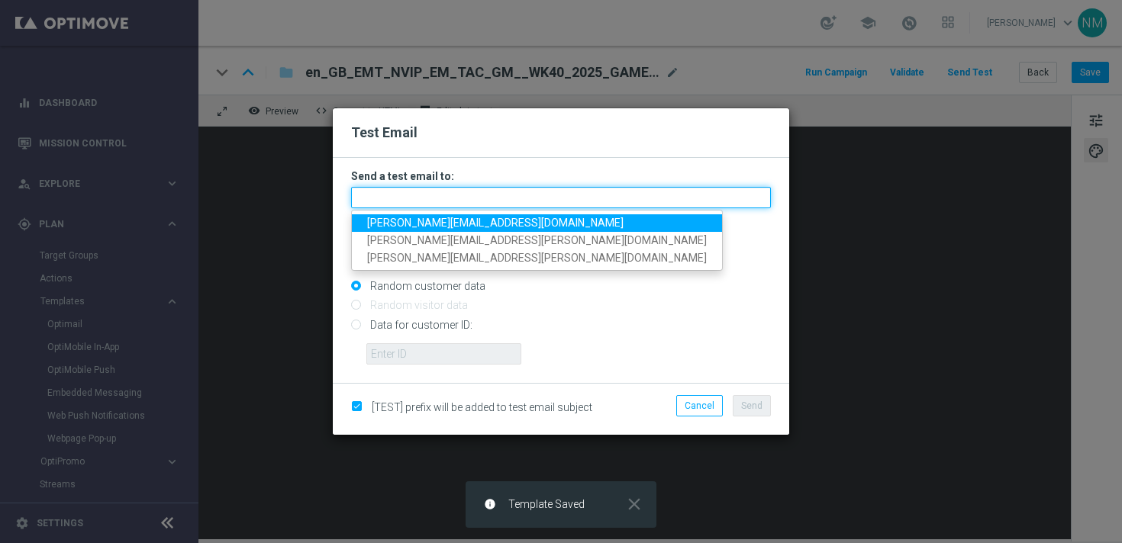
click at [540, 200] on input "text" at bounding box center [561, 197] width 420 height 21
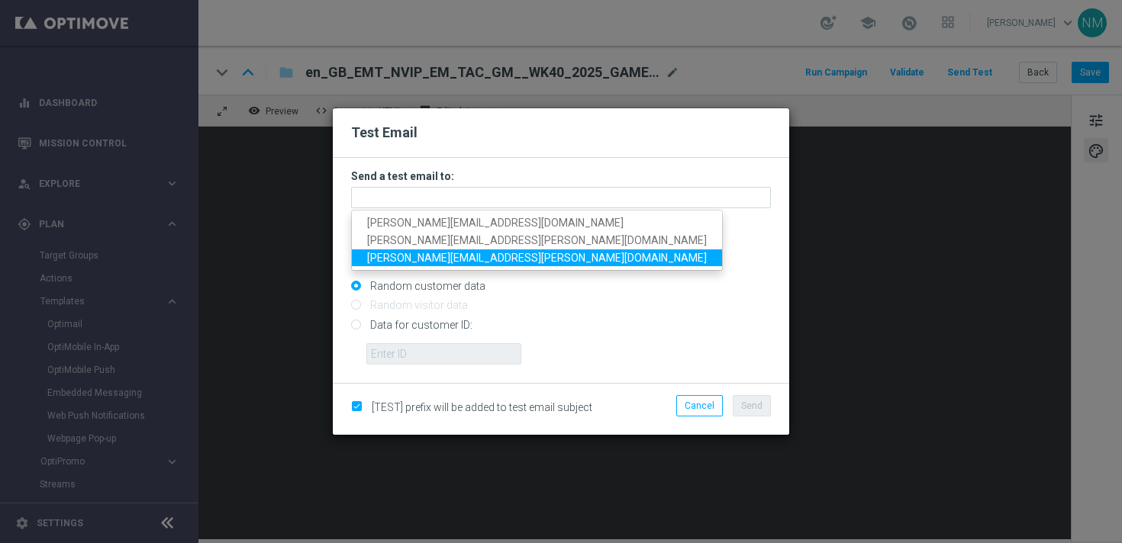
click at [440, 252] on span "[PERSON_NAME][EMAIL_ADDRESS][PERSON_NAME][DOMAIN_NAME]" at bounding box center [537, 257] width 340 height 12
type input "[PERSON_NAME][EMAIL_ADDRESS][PERSON_NAME][DOMAIN_NAME]"
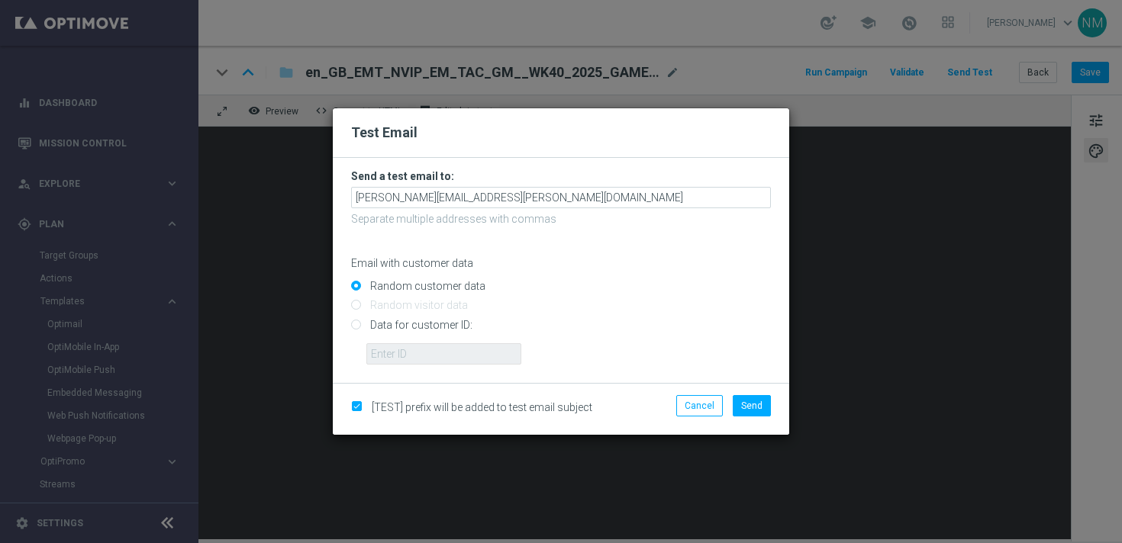
click at [434, 327] on input "Data for customer ID:" at bounding box center [561, 331] width 420 height 21
radio input "true"
click at [429, 361] on input "text" at bounding box center [443, 353] width 155 height 21
click at [459, 346] on input "text" at bounding box center [443, 353] width 155 height 21
paste input "9388689"
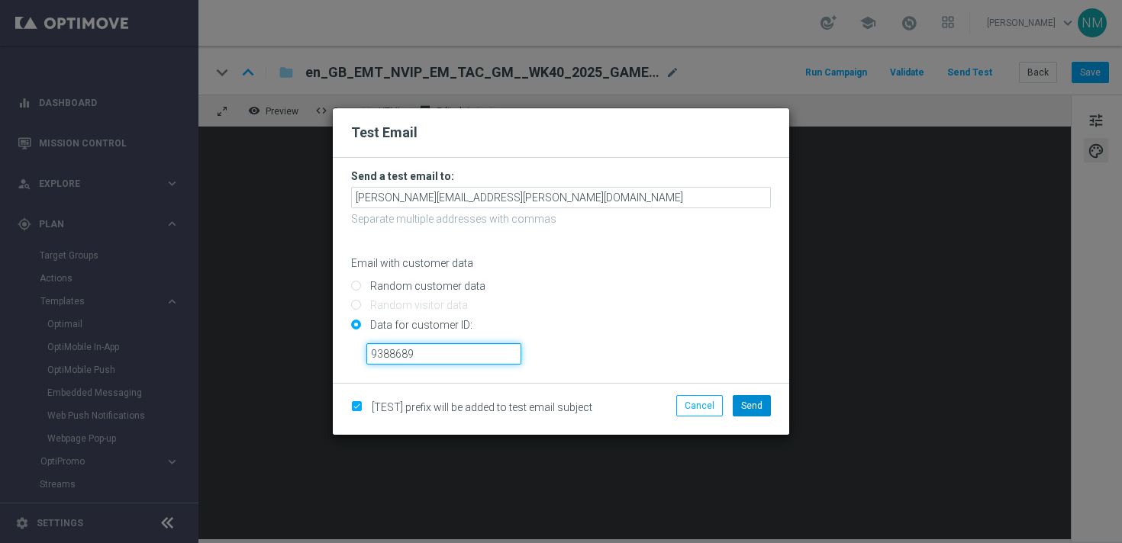
type input "9388689"
click at [749, 414] on button "Send" at bounding box center [752, 405] width 38 height 21
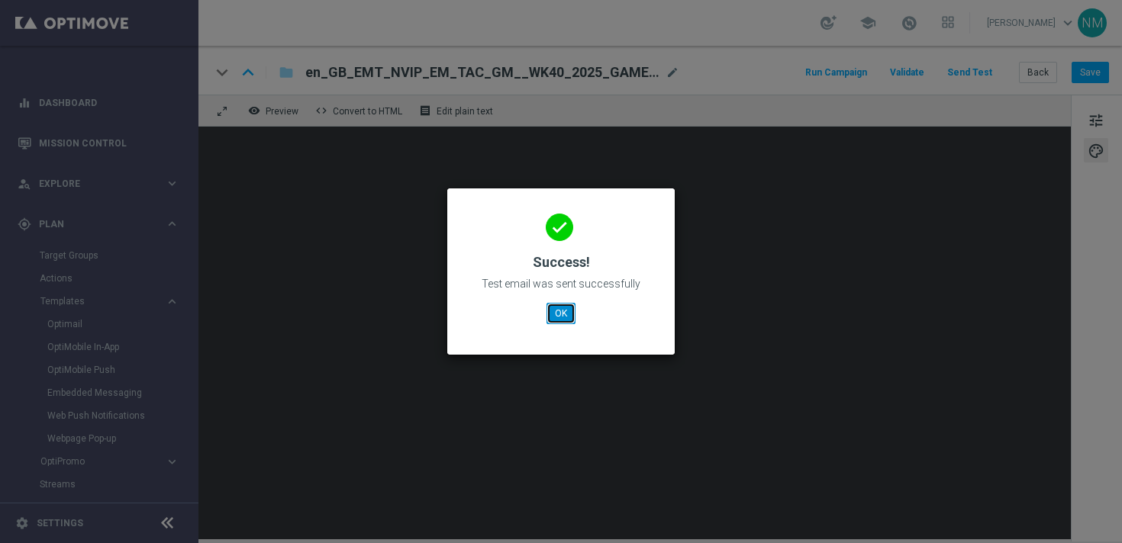
click at [556, 309] on button "OK" at bounding box center [561, 313] width 29 height 21
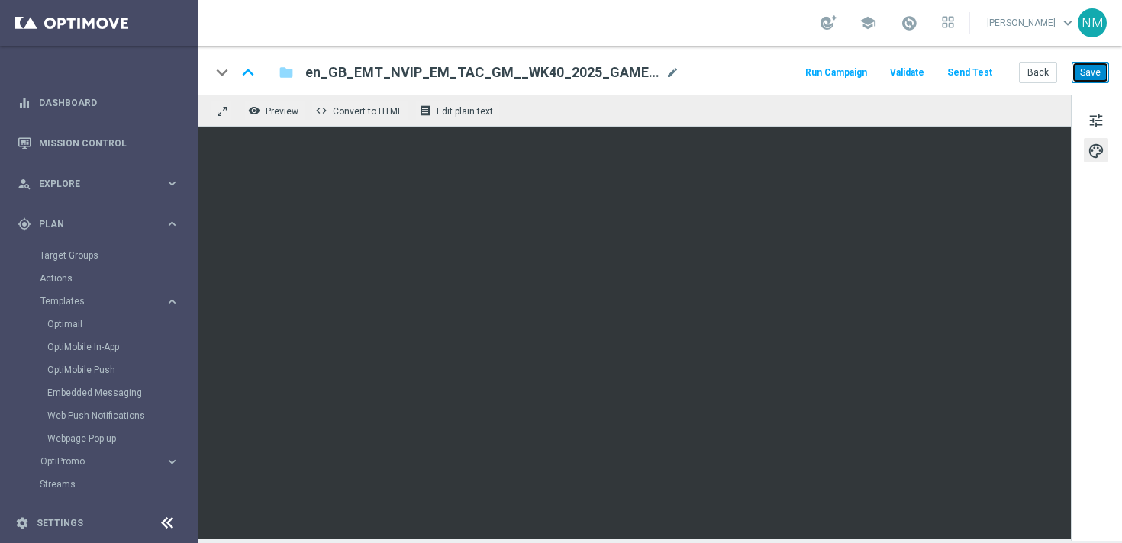
click at [1100, 73] on button "Save" at bounding box center [1090, 72] width 37 height 21
click at [1089, 64] on button "Save" at bounding box center [1090, 72] width 37 height 21
